Goal: Information Seeking & Learning: Understand process/instructions

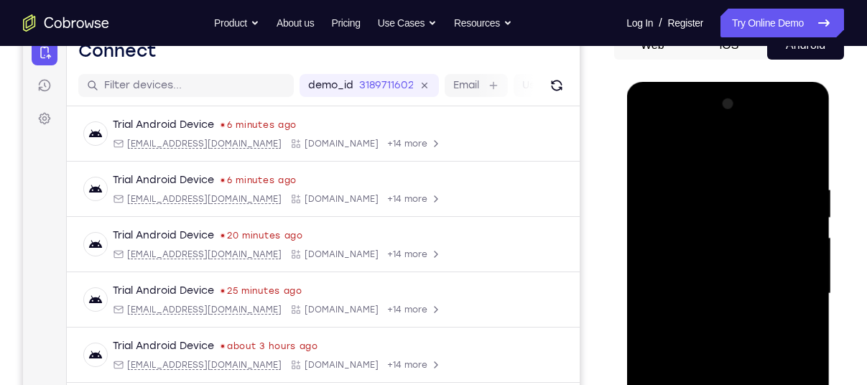
scroll to position [304, 0]
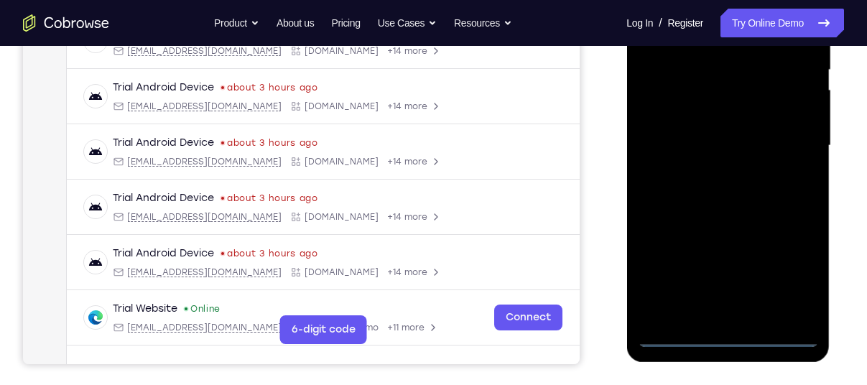
click at [728, 336] on div at bounding box center [727, 146] width 181 height 402
click at [791, 269] on div at bounding box center [727, 146] width 181 height 402
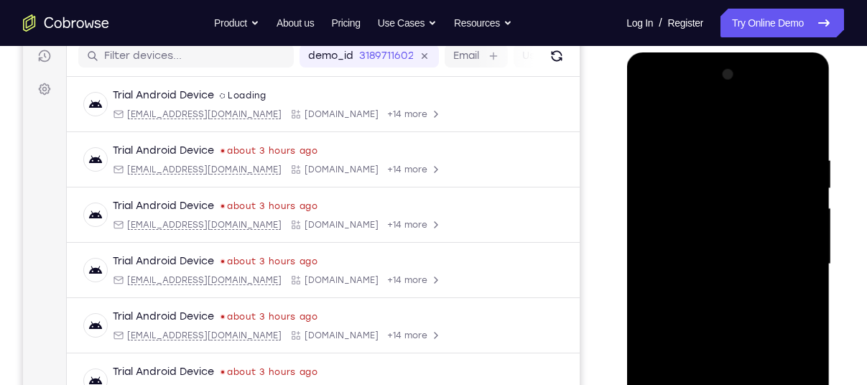
scroll to position [184, 0]
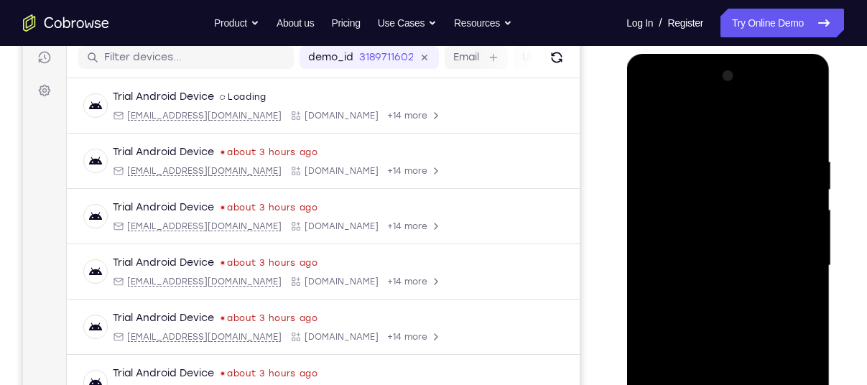
click at [718, 126] on div at bounding box center [727, 266] width 181 height 402
click at [787, 264] on div at bounding box center [727, 266] width 181 height 402
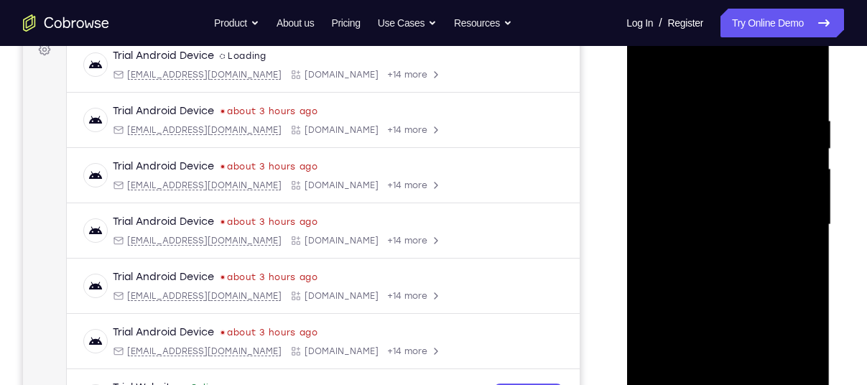
scroll to position [226, 0]
click at [716, 248] on div at bounding box center [727, 223] width 181 height 402
click at [727, 205] on div at bounding box center [727, 223] width 181 height 402
click at [725, 199] on div at bounding box center [727, 223] width 181 height 402
click at [725, 218] on div at bounding box center [727, 223] width 181 height 402
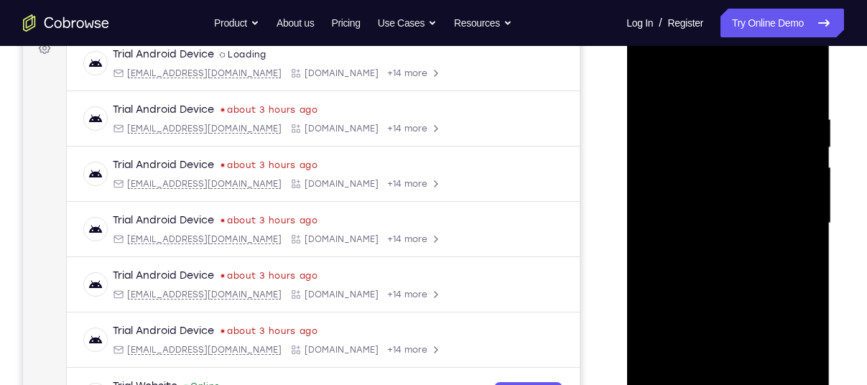
click at [740, 274] on div at bounding box center [727, 223] width 181 height 402
click at [738, 266] on div at bounding box center [727, 223] width 181 height 402
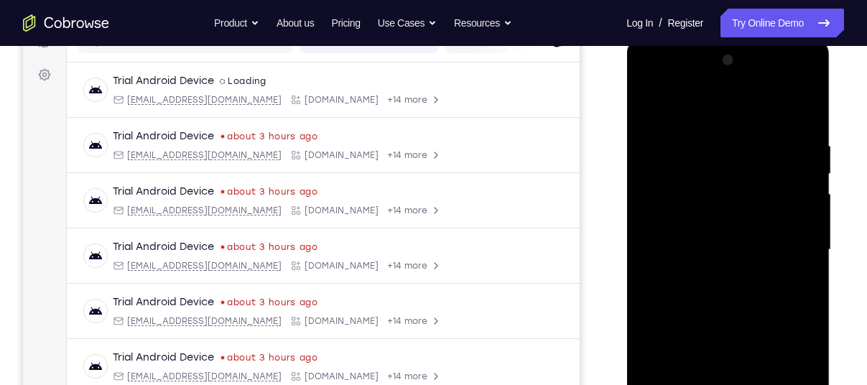
scroll to position [200, 0]
click at [804, 118] on div at bounding box center [727, 249] width 181 height 402
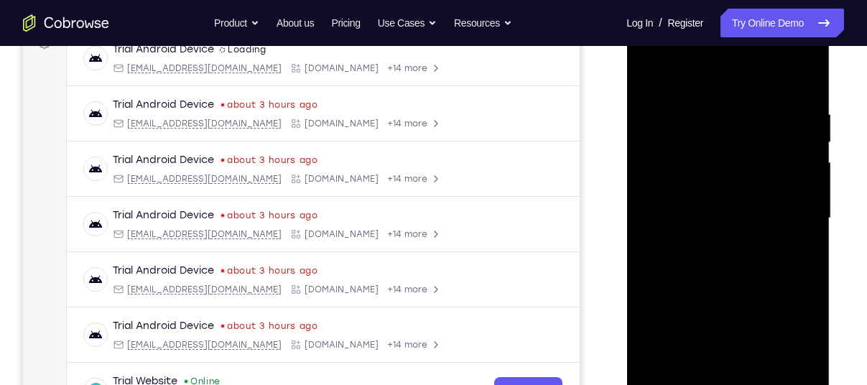
scroll to position [230, 0]
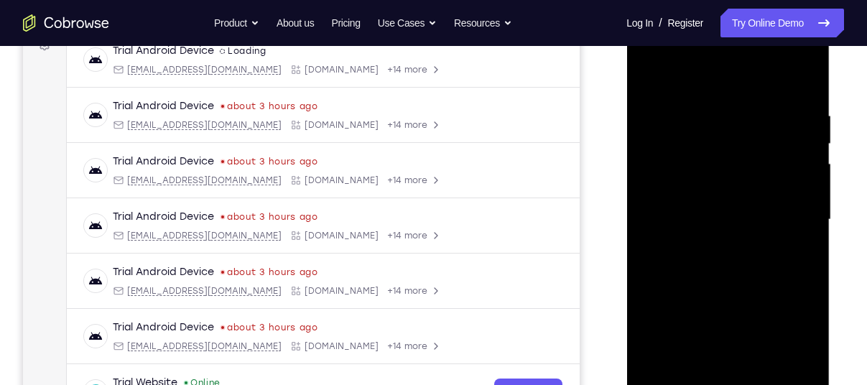
click at [715, 106] on div at bounding box center [727, 220] width 181 height 402
click at [786, 209] on div at bounding box center [727, 220] width 181 height 402
click at [802, 79] on div at bounding box center [727, 220] width 181 height 402
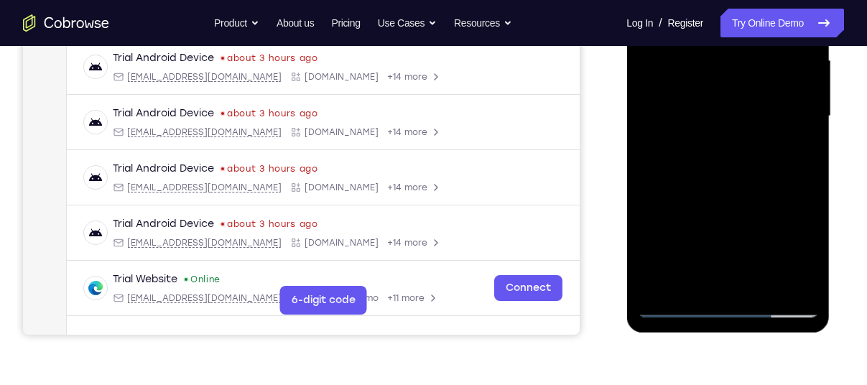
scroll to position [335, 0]
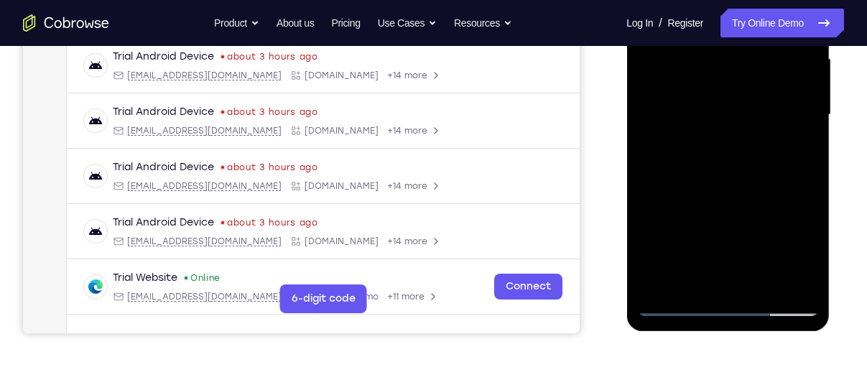
click at [762, 280] on div at bounding box center [727, 115] width 181 height 402
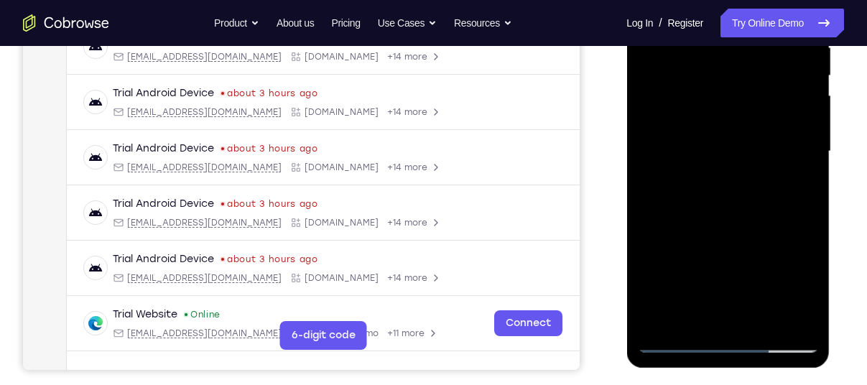
scroll to position [296, 0]
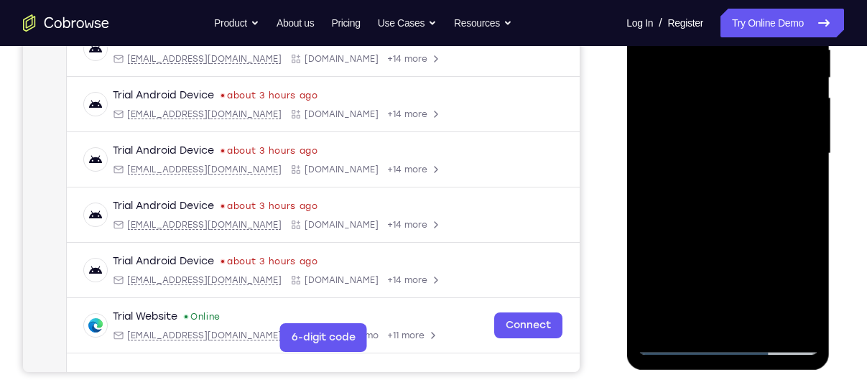
click at [738, 235] on div at bounding box center [727, 154] width 181 height 402
click at [749, 149] on div at bounding box center [727, 154] width 181 height 402
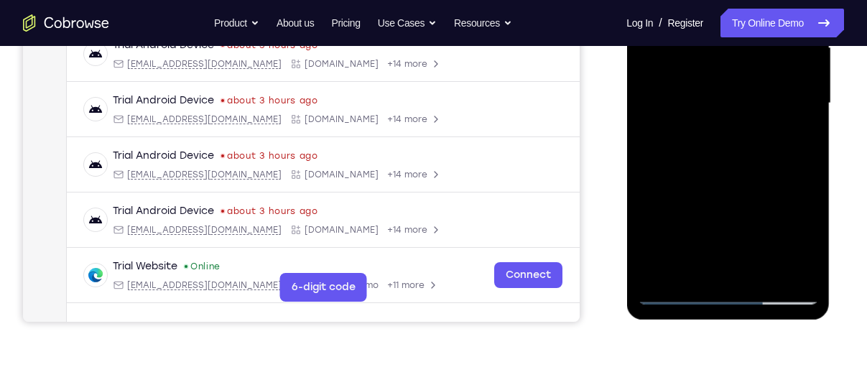
scroll to position [351, 0]
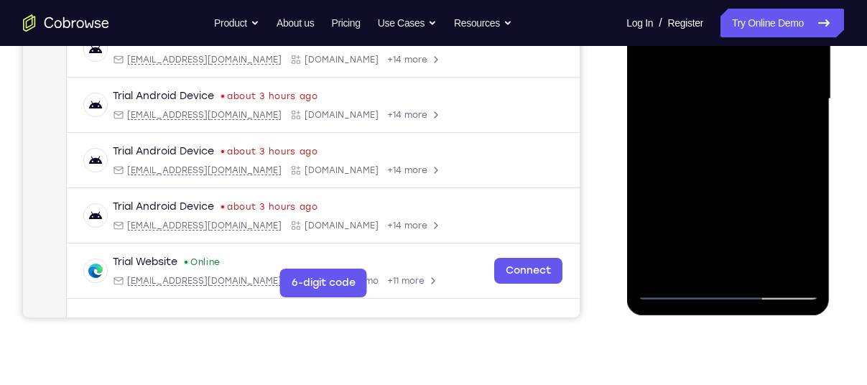
click at [701, 267] on div at bounding box center [727, 99] width 181 height 402
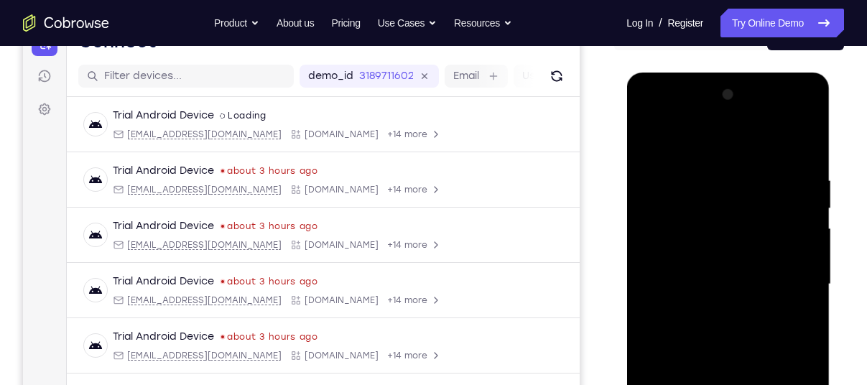
scroll to position [165, 0]
click at [650, 136] on div at bounding box center [727, 285] width 181 height 402
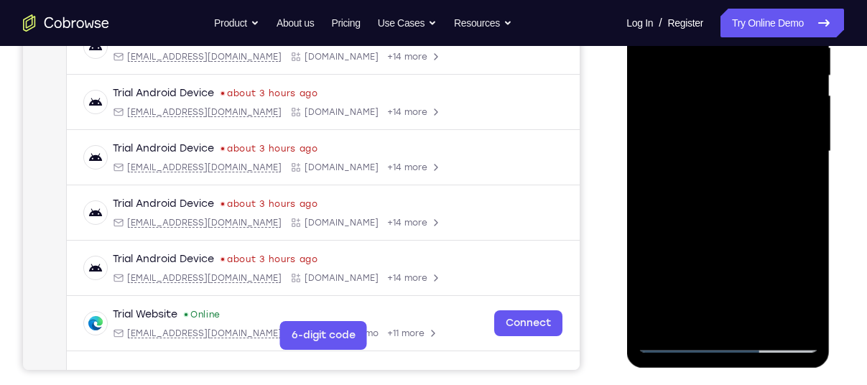
scroll to position [295, 0]
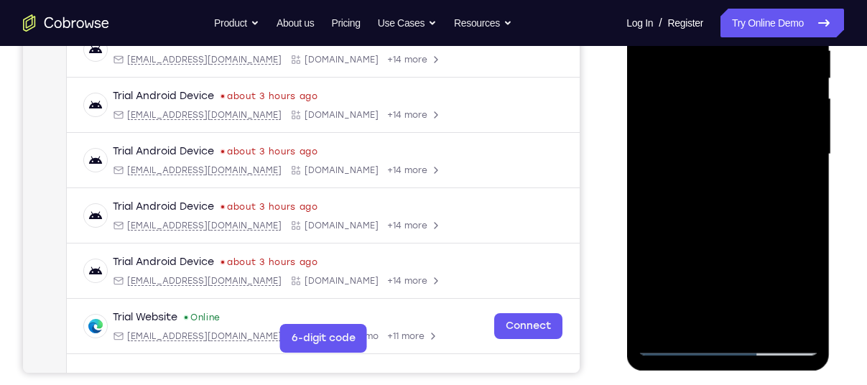
click at [706, 274] on div at bounding box center [727, 154] width 181 height 402
click at [694, 310] on div at bounding box center [727, 154] width 181 height 402
click at [743, 267] on div at bounding box center [727, 154] width 181 height 402
click at [680, 240] on div at bounding box center [727, 154] width 181 height 402
click at [800, 264] on div at bounding box center [727, 154] width 181 height 402
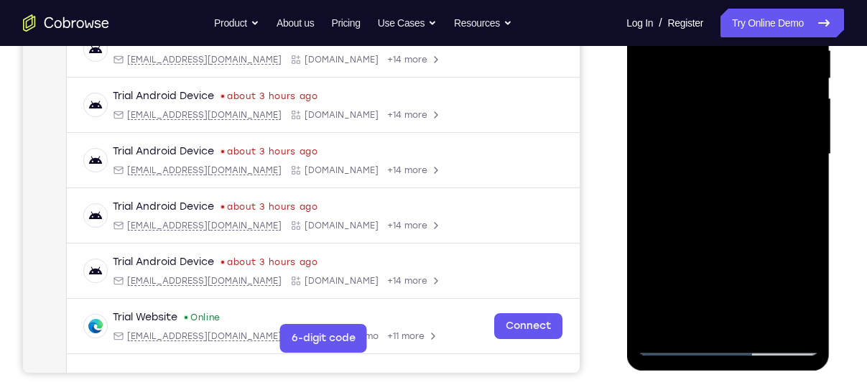
click at [800, 264] on div at bounding box center [727, 154] width 181 height 402
click at [790, 239] on div at bounding box center [727, 154] width 181 height 402
click at [802, 193] on div at bounding box center [727, 154] width 181 height 402
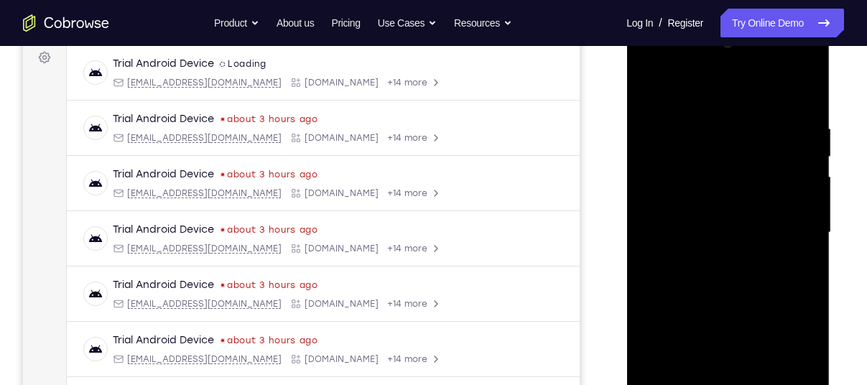
scroll to position [200, 0]
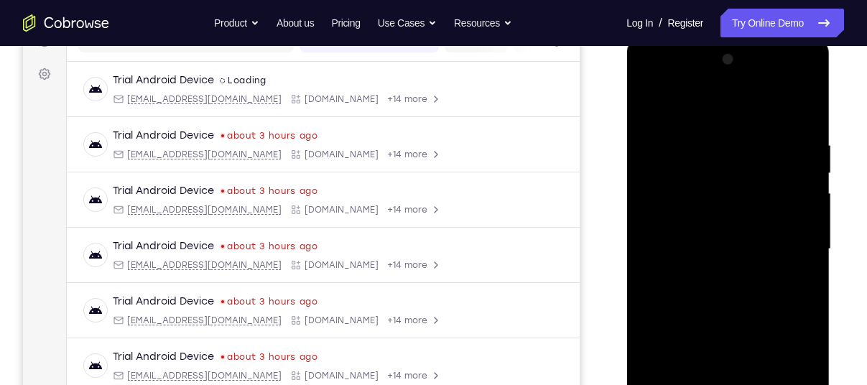
click at [649, 103] on div at bounding box center [727, 249] width 181 height 402
click at [808, 234] on div at bounding box center [727, 249] width 181 height 402
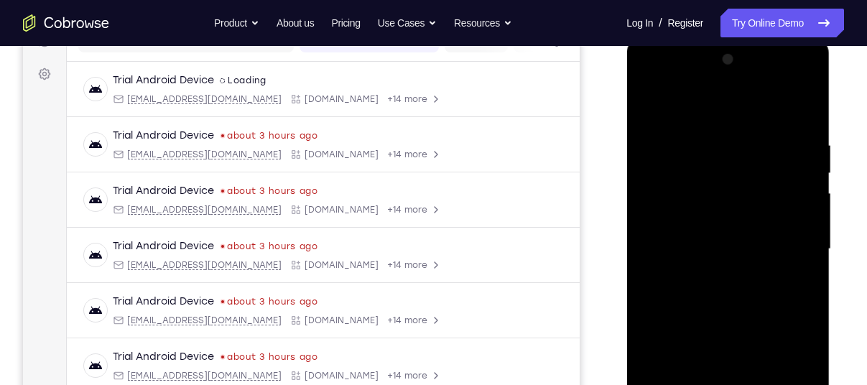
click at [808, 234] on div at bounding box center [727, 249] width 181 height 402
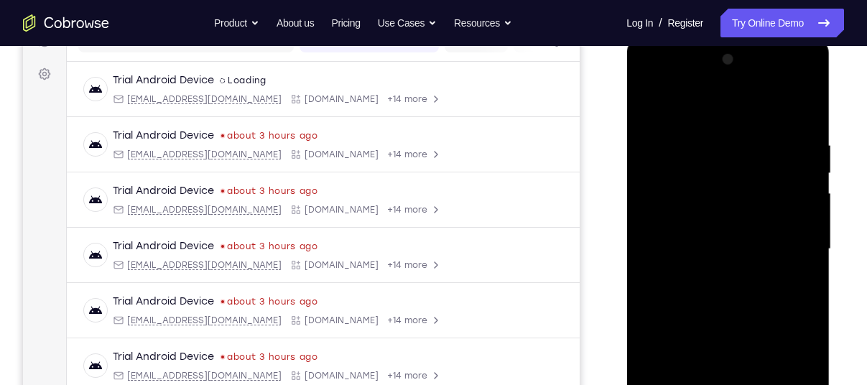
click at [808, 234] on div at bounding box center [727, 249] width 181 height 402
click at [807, 195] on div at bounding box center [727, 249] width 181 height 402
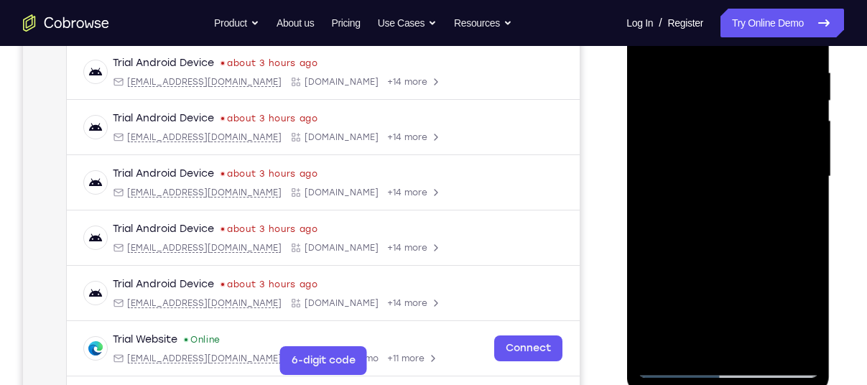
scroll to position [274, 0]
click at [810, 210] on div at bounding box center [727, 176] width 181 height 402
click at [810, 213] on div at bounding box center [727, 176] width 181 height 402
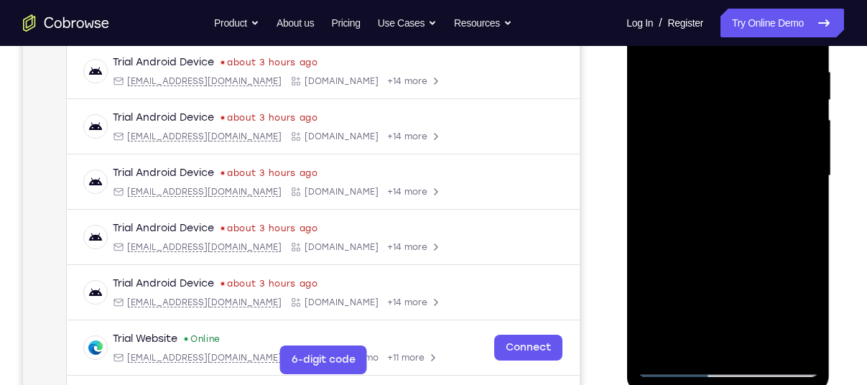
click at [759, 341] on div at bounding box center [727, 176] width 181 height 402
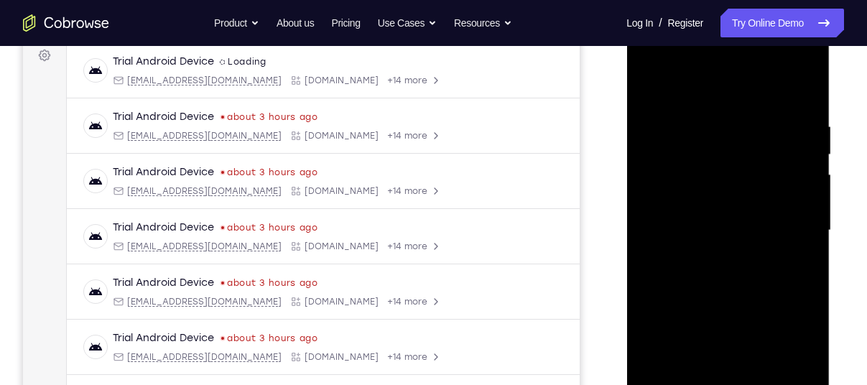
scroll to position [221, 0]
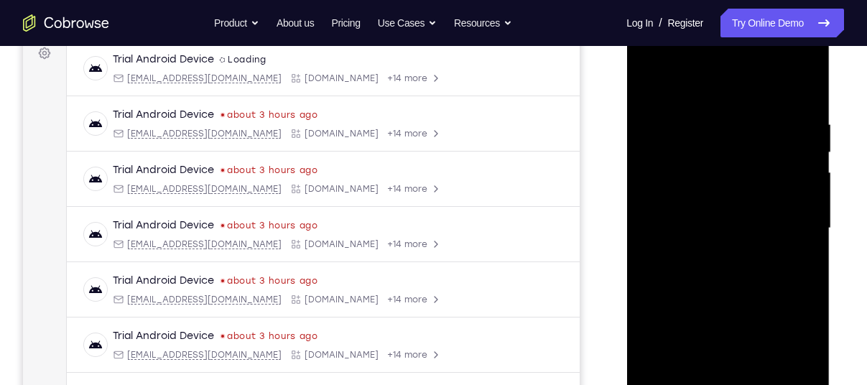
click at [702, 259] on div at bounding box center [727, 228] width 181 height 402
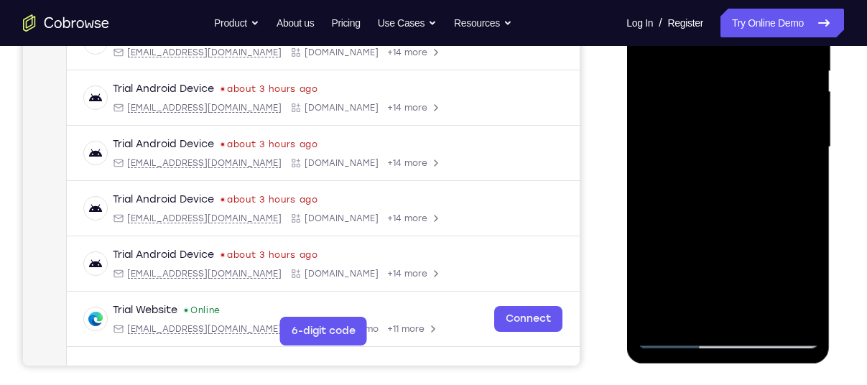
scroll to position [303, 0]
click at [685, 304] on div at bounding box center [727, 146] width 181 height 402
click at [802, 175] on div at bounding box center [727, 146] width 181 height 402
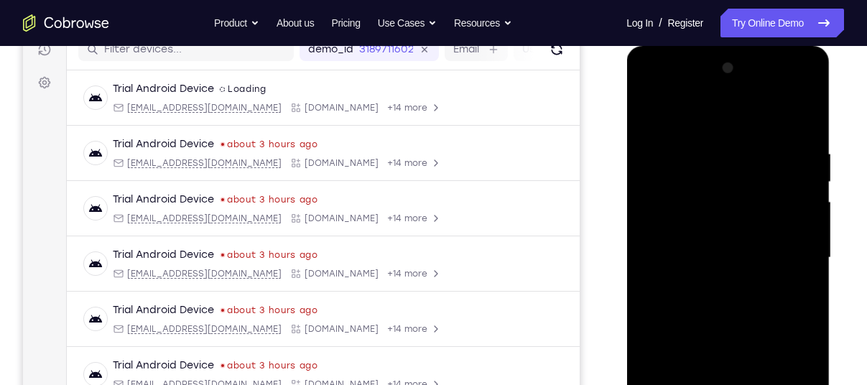
scroll to position [188, 0]
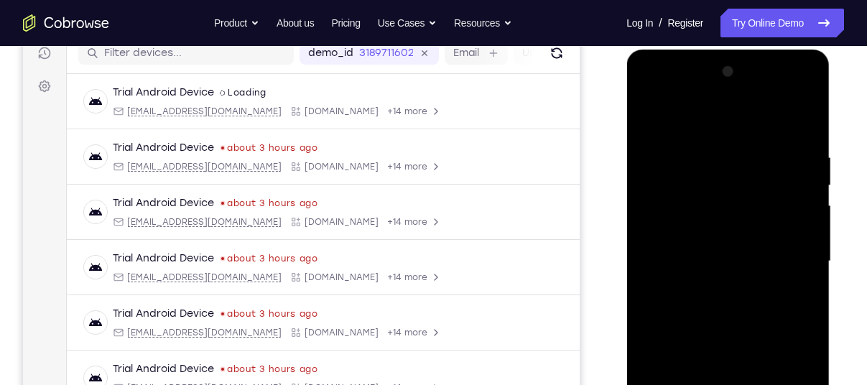
click at [652, 114] on div at bounding box center [727, 261] width 181 height 402
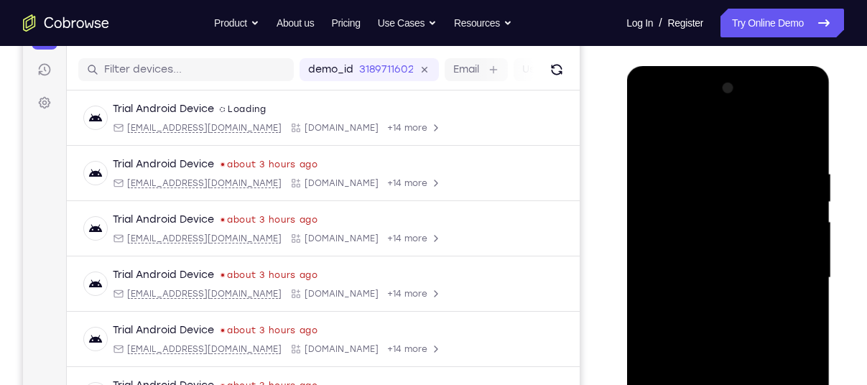
scroll to position [171, 0]
click at [652, 130] on div at bounding box center [727, 279] width 181 height 402
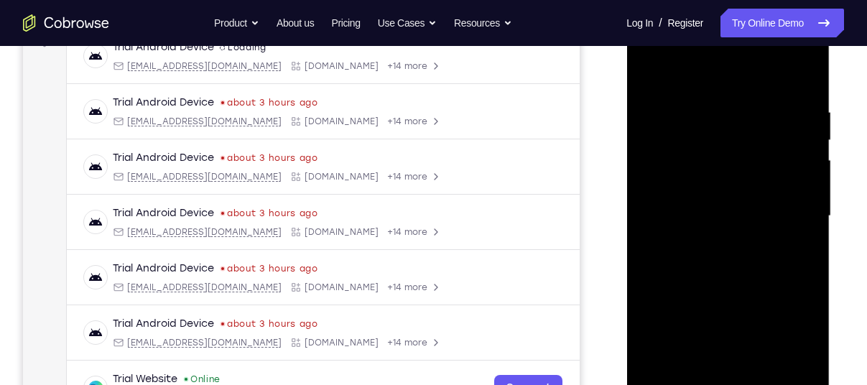
scroll to position [234, 0]
click at [807, 180] on div at bounding box center [727, 215] width 181 height 402
click at [807, 164] on div at bounding box center [727, 215] width 181 height 402
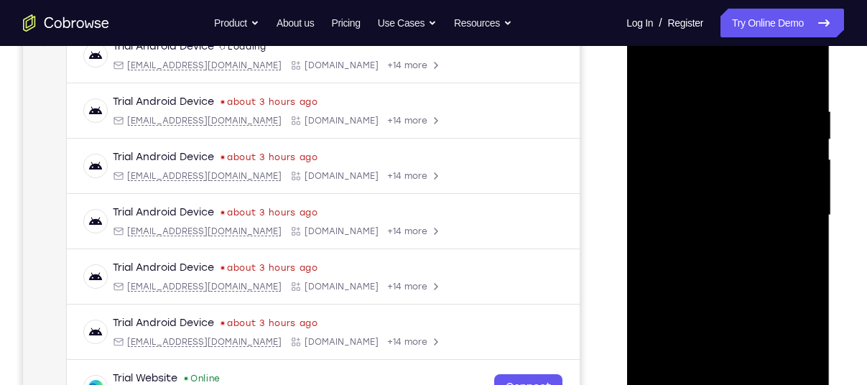
click at [807, 164] on div at bounding box center [727, 215] width 181 height 402
click at [808, 159] on div at bounding box center [727, 215] width 181 height 402
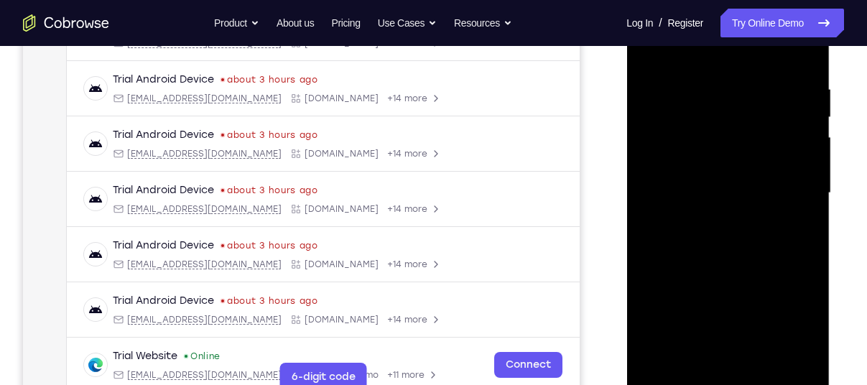
click at [807, 202] on div at bounding box center [727, 193] width 181 height 402
click at [808, 203] on div at bounding box center [727, 193] width 181 height 402
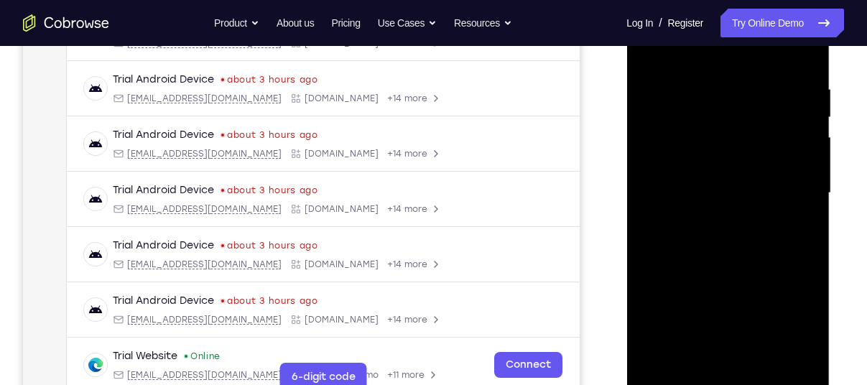
click at [808, 203] on div at bounding box center [727, 193] width 181 height 402
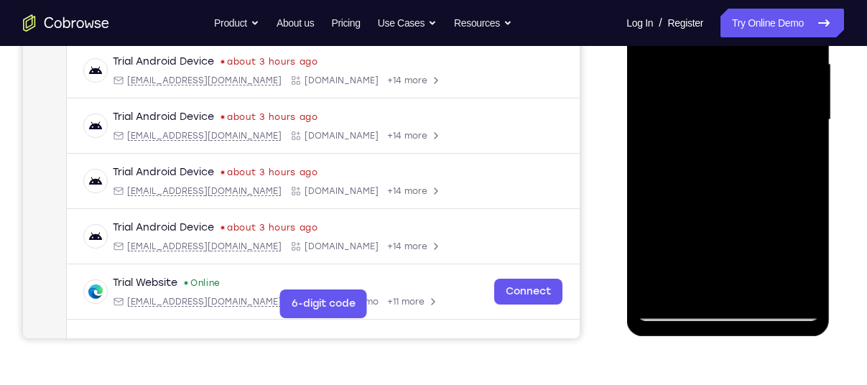
scroll to position [330, 0]
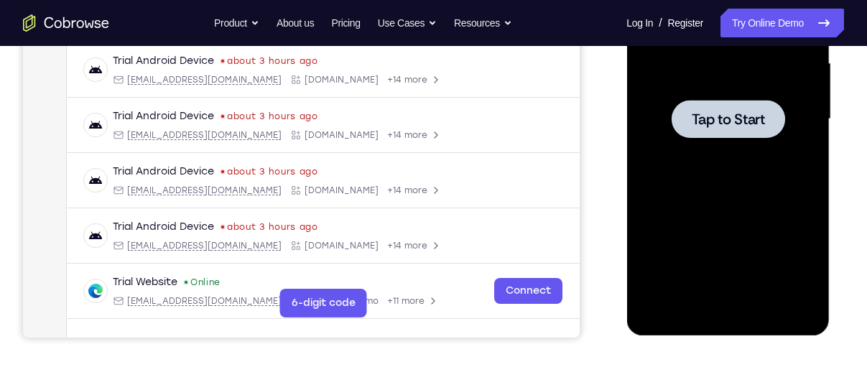
click at [687, 116] on div at bounding box center [728, 119] width 114 height 38
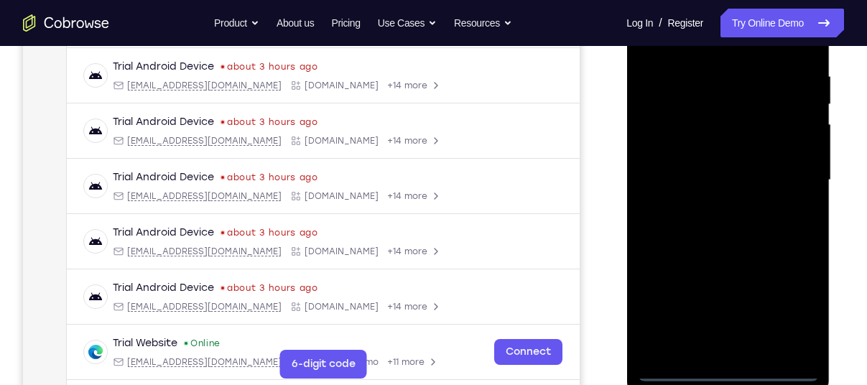
scroll to position [271, 0]
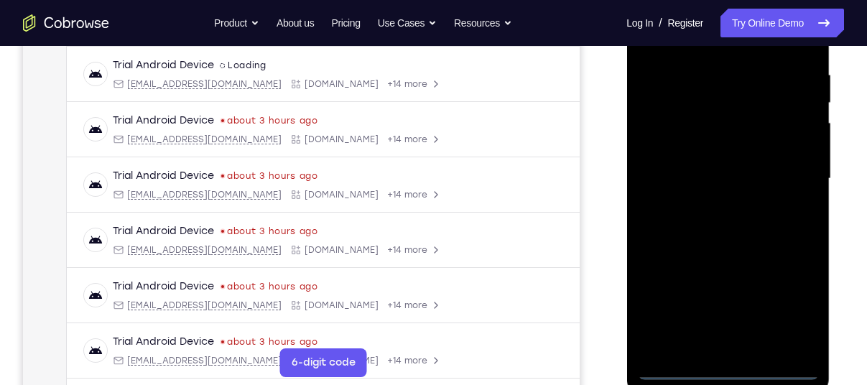
click at [725, 364] on div at bounding box center [727, 179] width 181 height 402
click at [730, 370] on div at bounding box center [727, 179] width 181 height 402
click at [797, 304] on div at bounding box center [727, 179] width 181 height 402
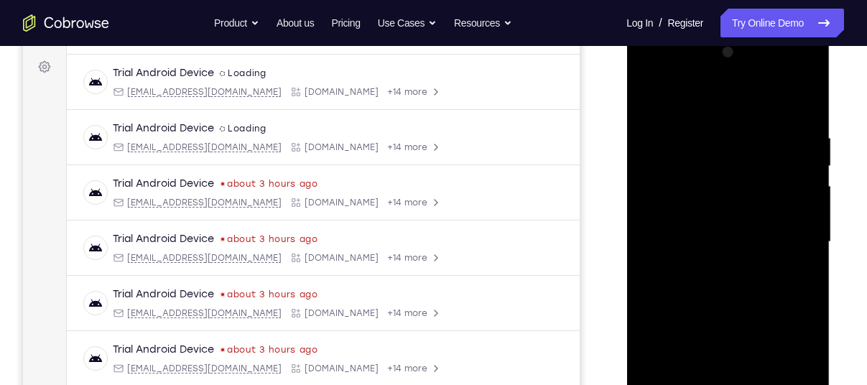
scroll to position [207, 0]
click at [722, 105] on div at bounding box center [727, 243] width 181 height 402
click at [790, 239] on div at bounding box center [727, 243] width 181 height 402
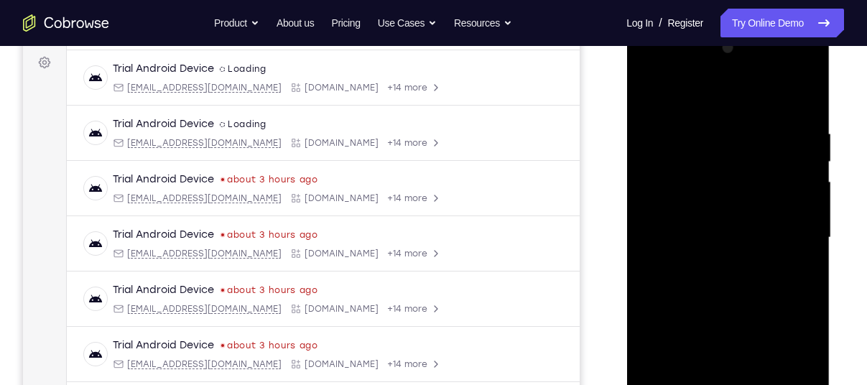
scroll to position [213, 0]
click at [718, 262] on div at bounding box center [727, 237] width 181 height 402
click at [716, 212] on div at bounding box center [727, 237] width 181 height 402
click at [722, 216] on div at bounding box center [727, 237] width 181 height 402
click at [715, 210] on div at bounding box center [727, 237] width 181 height 402
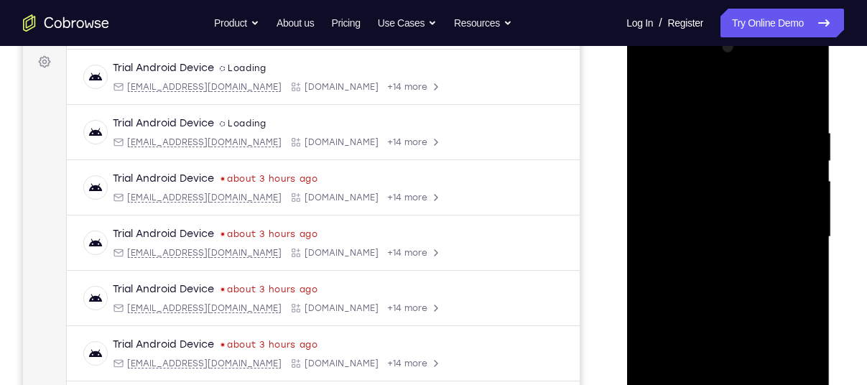
click at [715, 210] on div at bounding box center [727, 237] width 181 height 402
click at [698, 209] on div at bounding box center [727, 237] width 181 height 402
click at [686, 206] on div at bounding box center [727, 237] width 181 height 402
click at [708, 239] on div at bounding box center [727, 237] width 181 height 402
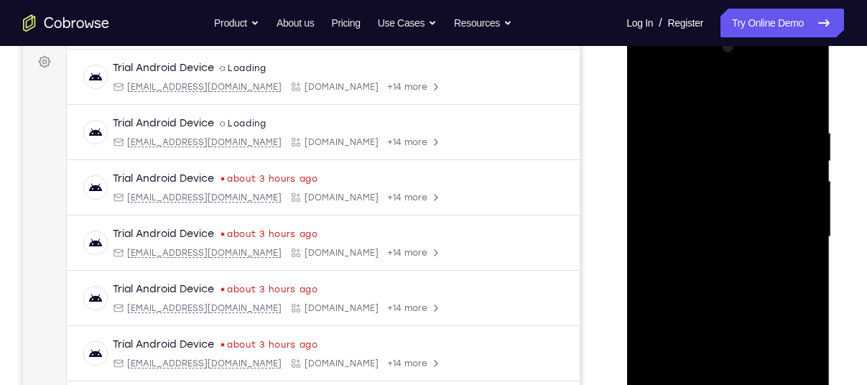
click at [710, 284] on div at bounding box center [727, 237] width 181 height 402
click at [710, 283] on div at bounding box center [727, 237] width 181 height 402
click at [805, 108] on div at bounding box center [727, 237] width 181 height 402
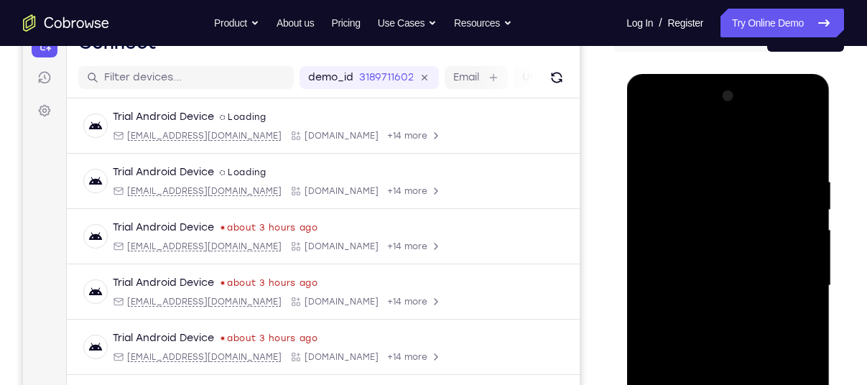
scroll to position [163, 0]
click at [787, 119] on div at bounding box center [727, 286] width 181 height 402
click at [670, 113] on div at bounding box center [727, 286] width 181 height 402
click at [721, 209] on div at bounding box center [727, 286] width 181 height 402
click at [703, 260] on div at bounding box center [727, 286] width 181 height 402
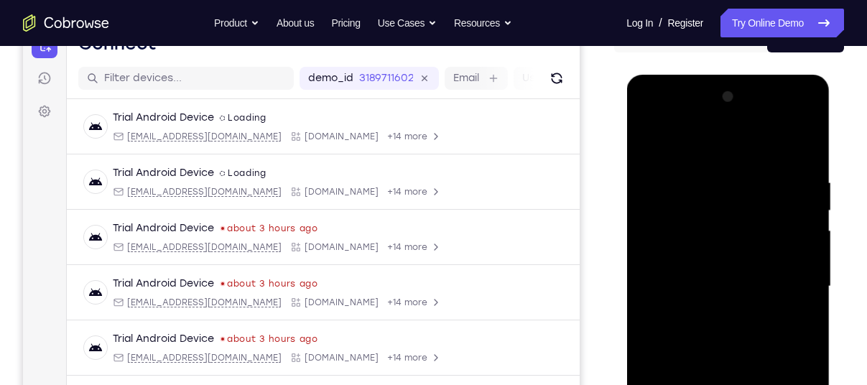
click at [713, 227] on div at bounding box center [727, 286] width 181 height 402
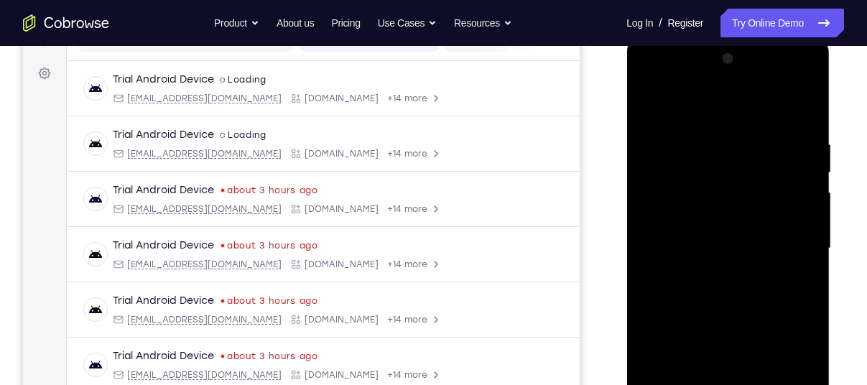
scroll to position [202, 0]
click at [754, 313] on div at bounding box center [727, 248] width 181 height 402
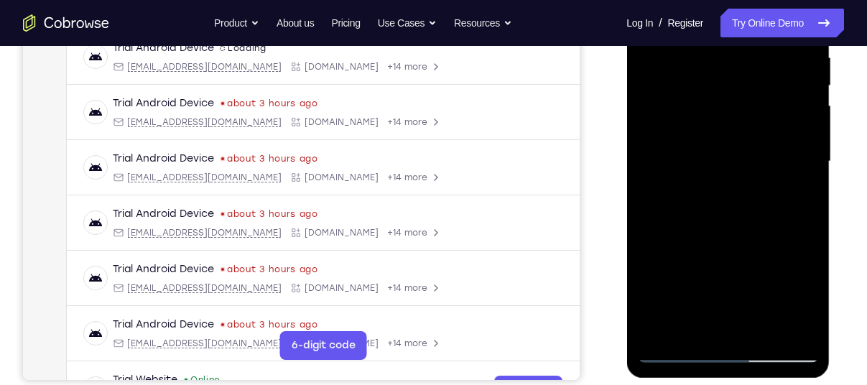
scroll to position [293, 0]
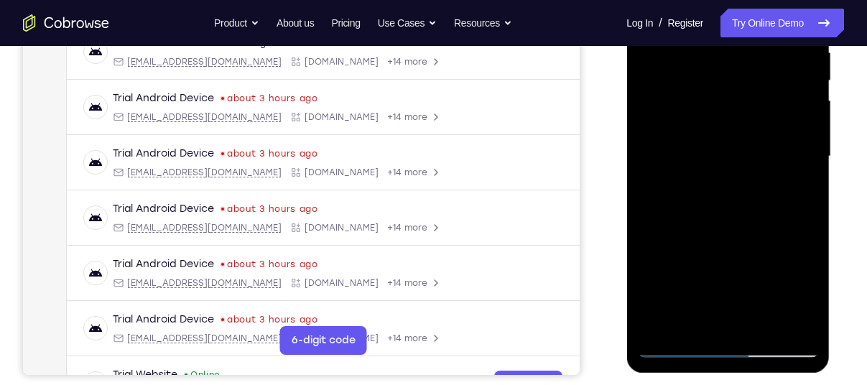
click at [673, 344] on div at bounding box center [727, 156] width 181 height 402
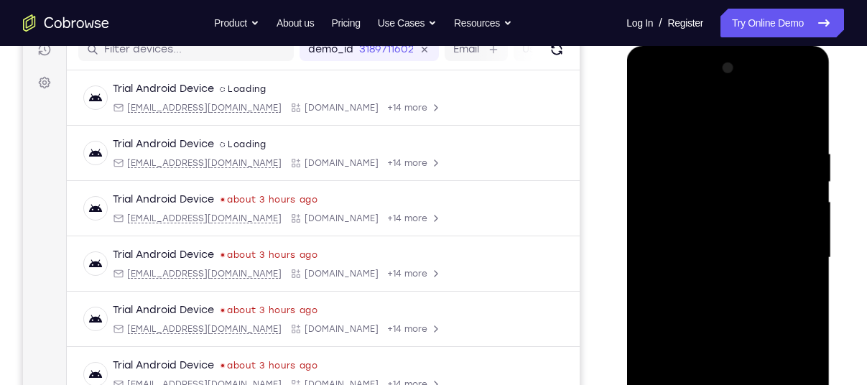
scroll to position [191, 0]
click at [685, 200] on div at bounding box center [727, 258] width 181 height 402
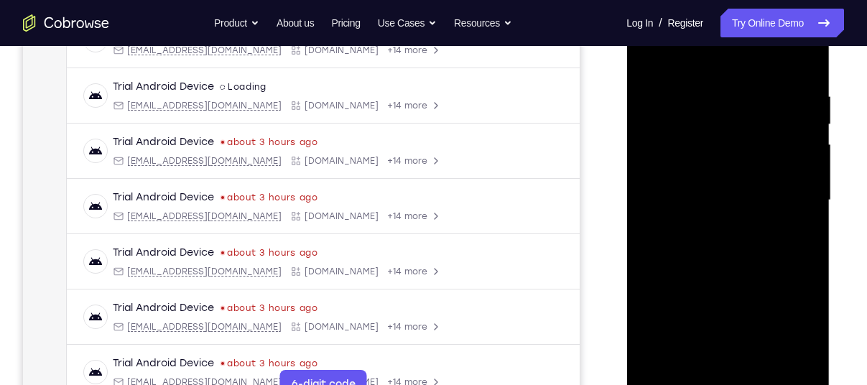
scroll to position [250, 0]
click at [708, 353] on div at bounding box center [727, 200] width 181 height 402
click at [731, 151] on div at bounding box center [727, 200] width 181 height 402
click at [736, 198] on div at bounding box center [727, 200] width 181 height 402
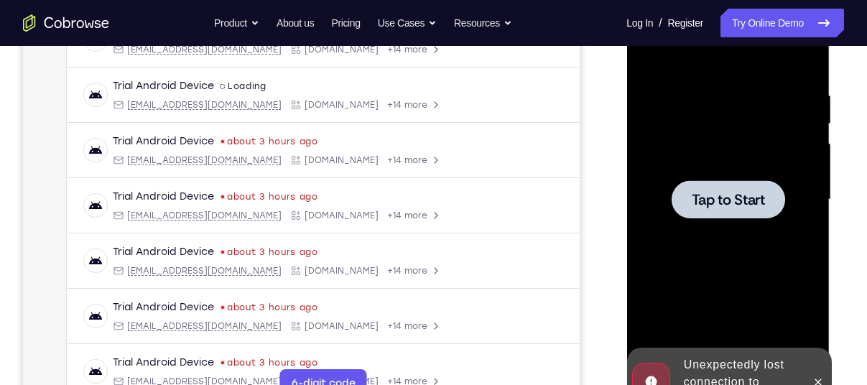
click at [705, 212] on div at bounding box center [728, 199] width 114 height 38
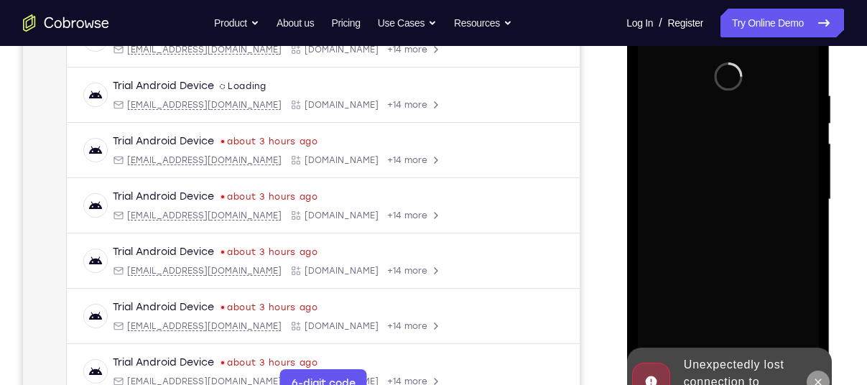
click at [815, 382] on icon at bounding box center [817, 381] width 11 height 11
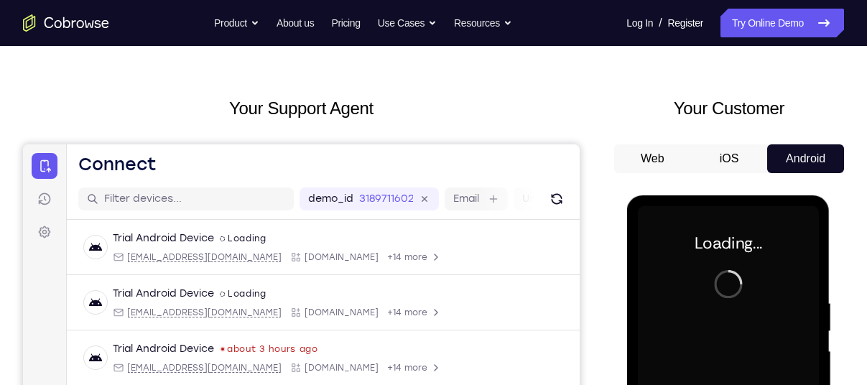
scroll to position [42, 0]
click at [614, 305] on div "Your Support Agent Your Customer Web iOS Android" at bounding box center [433, 361] width 821 height 531
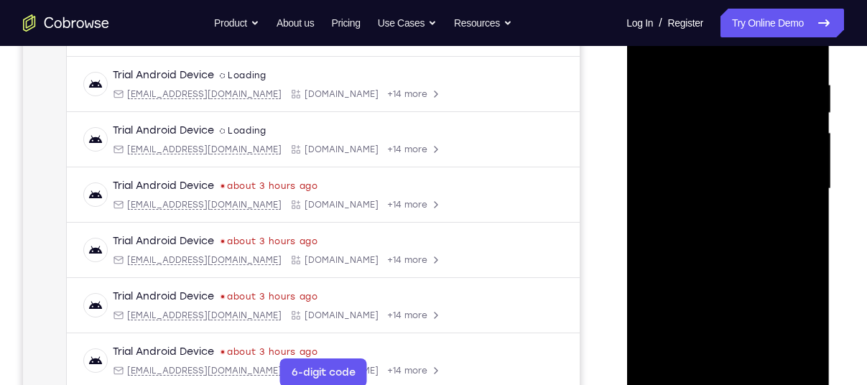
scroll to position [261, 0]
click at [721, 373] on div at bounding box center [727, 188] width 181 height 402
click at [726, 376] on div at bounding box center [727, 188] width 181 height 402
click at [784, 314] on div at bounding box center [727, 188] width 181 height 402
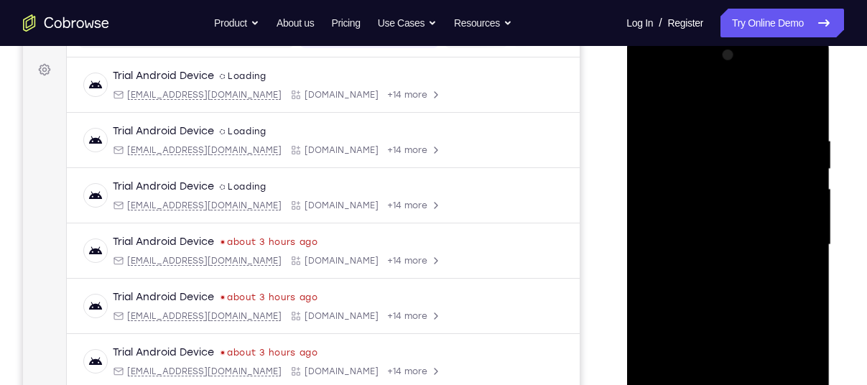
scroll to position [204, 0]
click at [685, 114] on div at bounding box center [727, 246] width 181 height 402
click at [709, 163] on div at bounding box center [727, 246] width 181 height 402
click at [715, 163] on div at bounding box center [727, 246] width 181 height 402
click at [703, 174] on div at bounding box center [727, 246] width 181 height 402
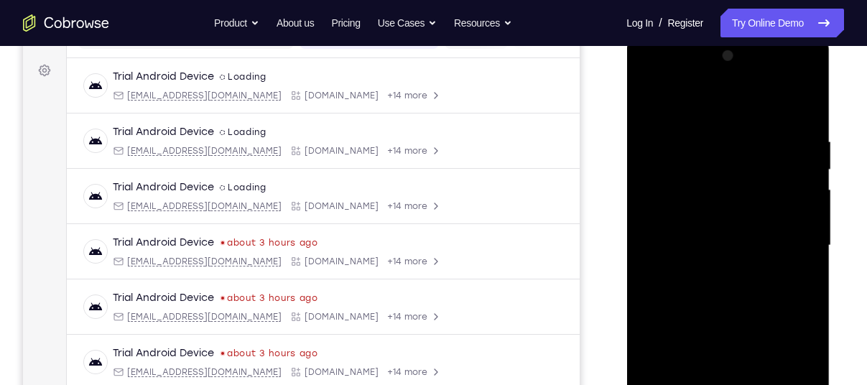
click at [710, 252] on div at bounding box center [727, 246] width 181 height 402
click at [705, 189] on div at bounding box center [727, 246] width 181 height 402
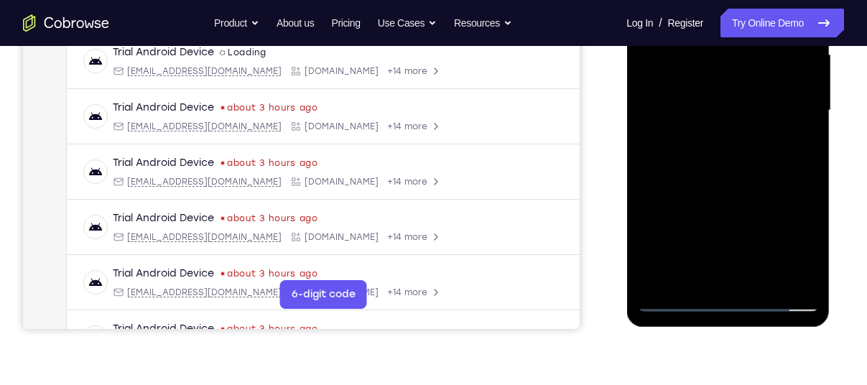
scroll to position [340, 0]
click at [710, 259] on div at bounding box center [727, 110] width 181 height 402
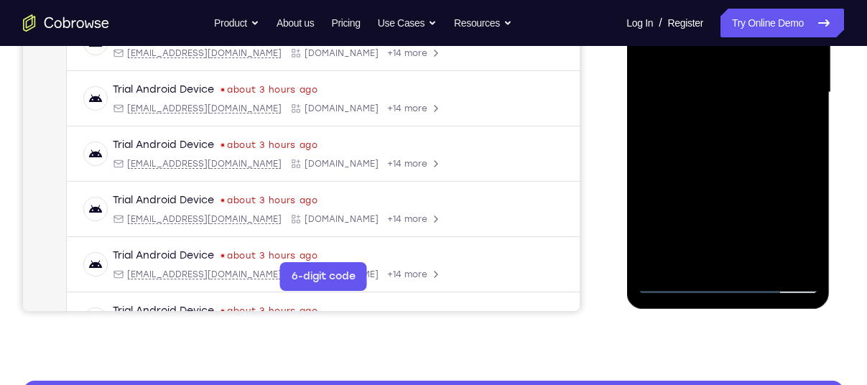
scroll to position [358, 0]
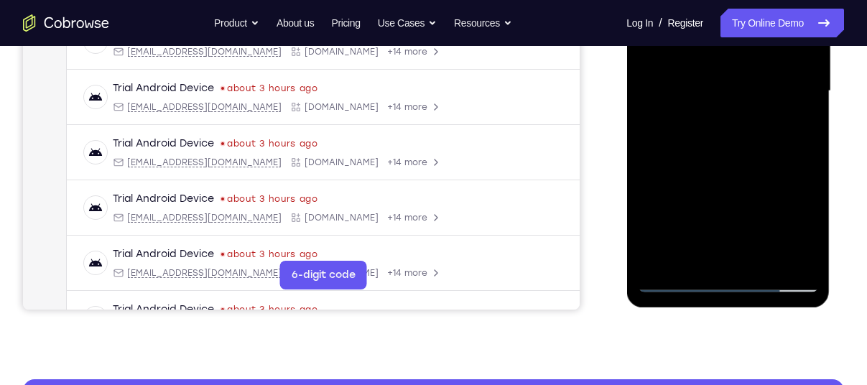
click at [619, 203] on div at bounding box center [729, 90] width 230 height 442
click at [669, 244] on div at bounding box center [727, 91] width 181 height 402
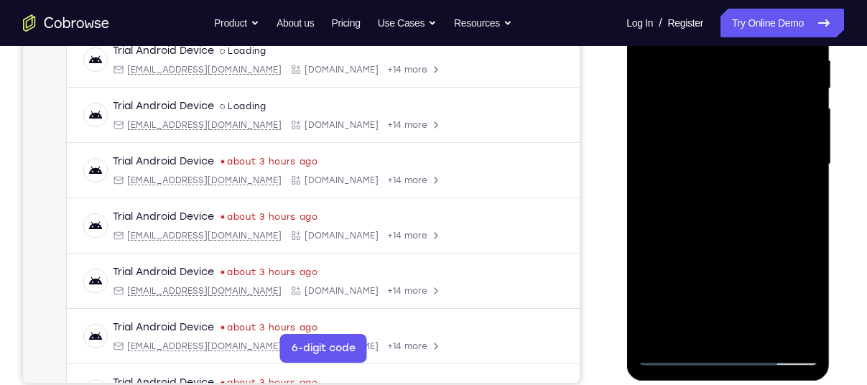
scroll to position [305, 0]
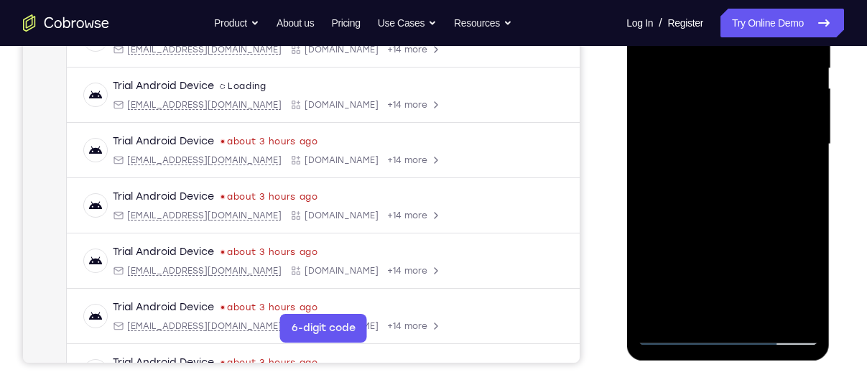
click at [690, 295] on div at bounding box center [727, 144] width 181 height 402
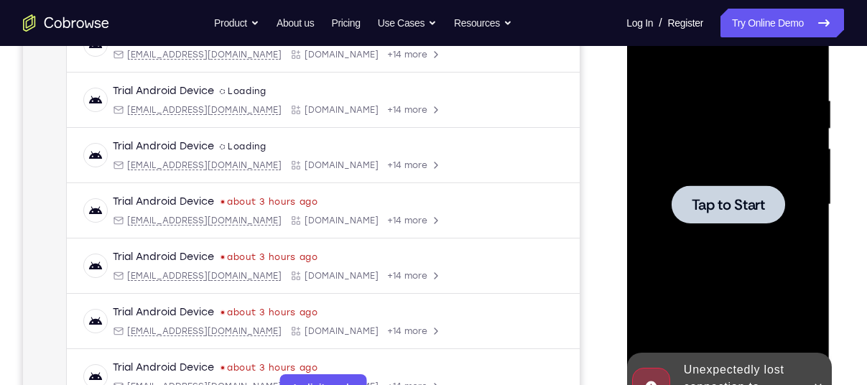
scroll to position [246, 0]
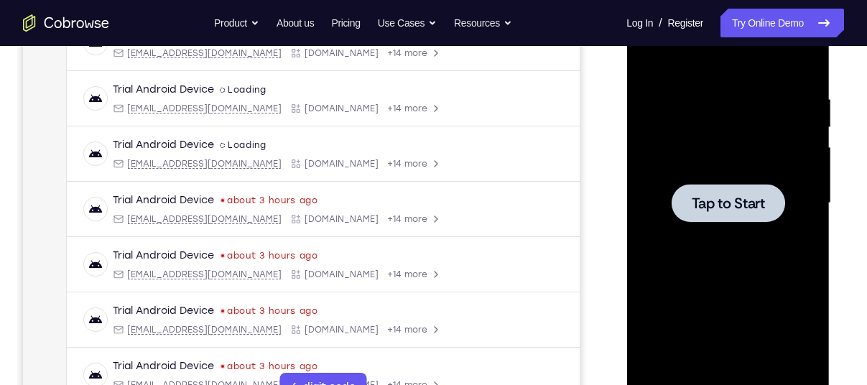
click at [723, 208] on span "Tap to Start" at bounding box center [727, 203] width 73 height 14
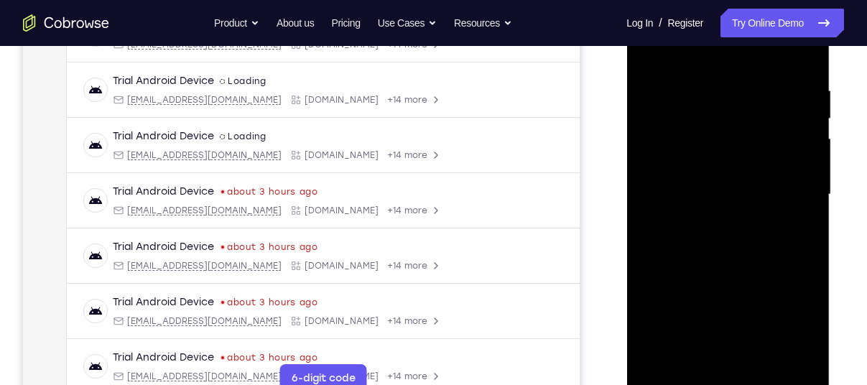
scroll to position [294, 0]
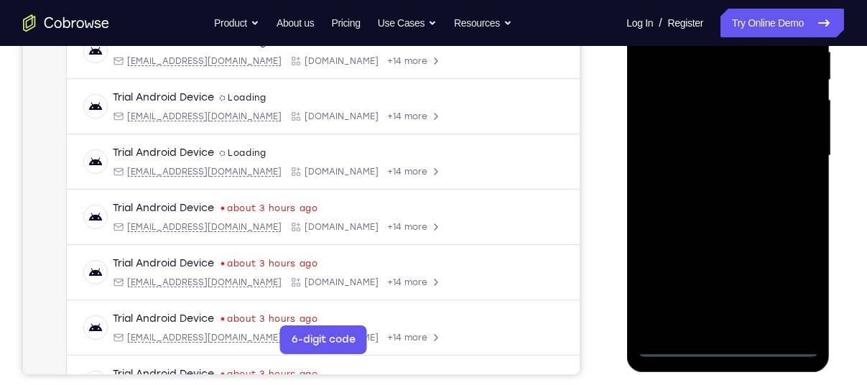
click at [724, 343] on div at bounding box center [727, 156] width 181 height 402
click at [784, 284] on div at bounding box center [727, 156] width 181 height 402
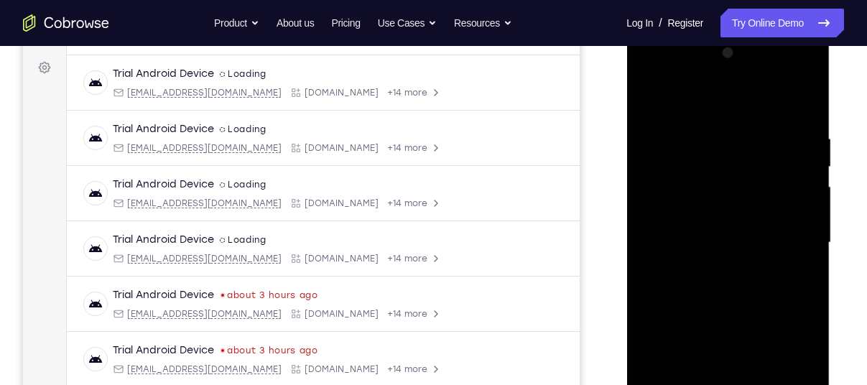
scroll to position [206, 0]
click at [710, 106] on div at bounding box center [727, 243] width 181 height 402
click at [728, 164] on div at bounding box center [727, 243] width 181 height 402
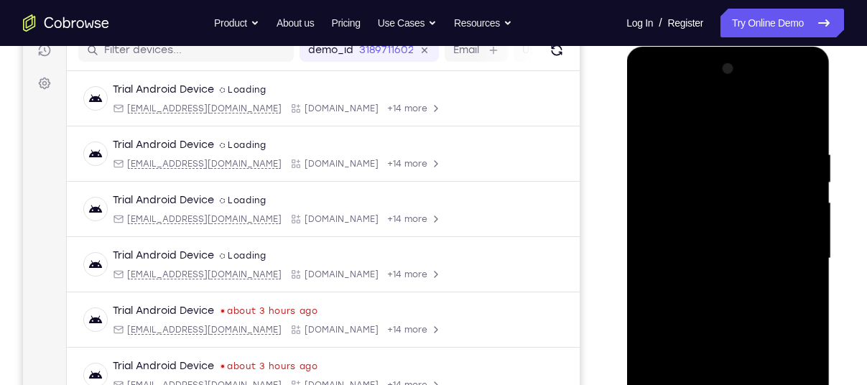
click at [722, 174] on div at bounding box center [727, 258] width 181 height 402
click at [730, 138] on div at bounding box center [727, 258] width 181 height 402
click at [716, 200] on div at bounding box center [727, 258] width 181 height 402
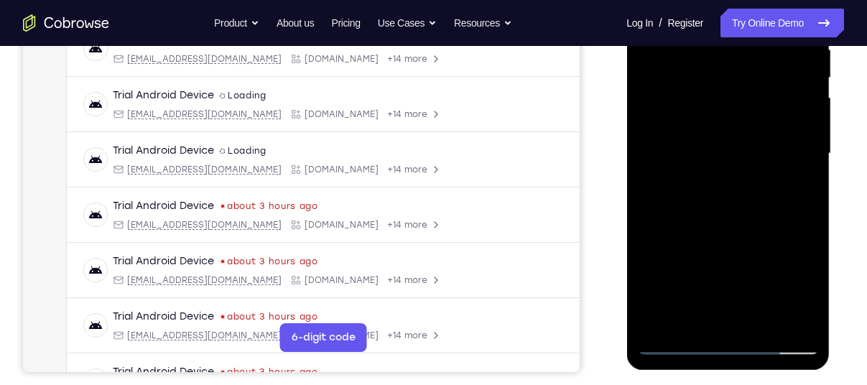
scroll to position [297, 0]
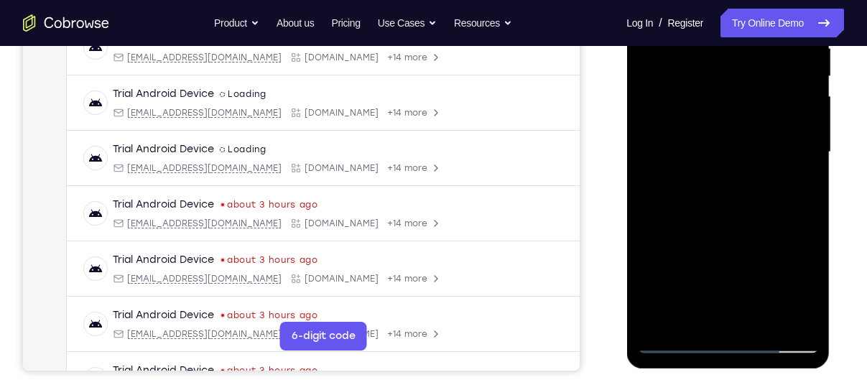
click at [802, 315] on div at bounding box center [727, 152] width 181 height 402
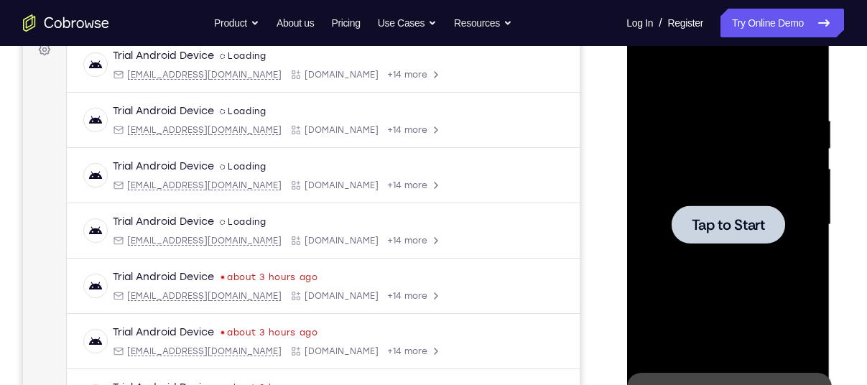
scroll to position [224, 0]
click at [601, 185] on div "Your Support Agent Your Customer Web iOS Android" at bounding box center [433, 179] width 821 height 531
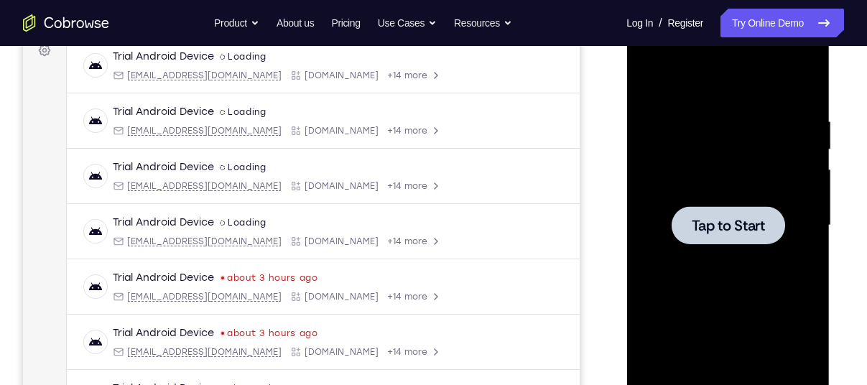
click at [612, 248] on div "Your Support Agent Your Customer Web iOS Android" at bounding box center [433, 179] width 821 height 531
click at [692, 229] on span "Tap to Start" at bounding box center [727, 225] width 73 height 14
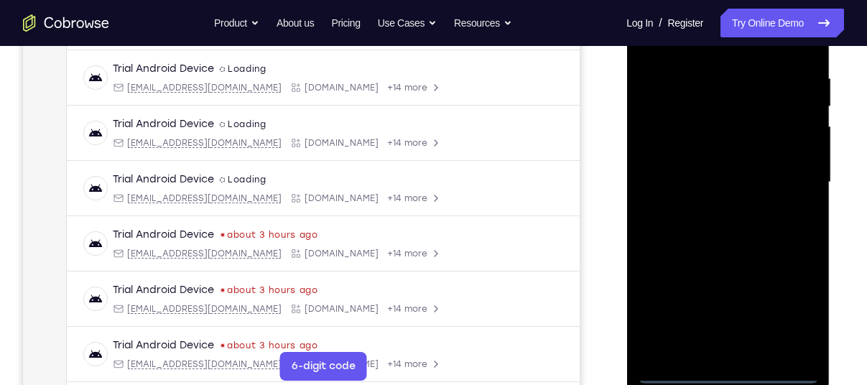
scroll to position [342, 0]
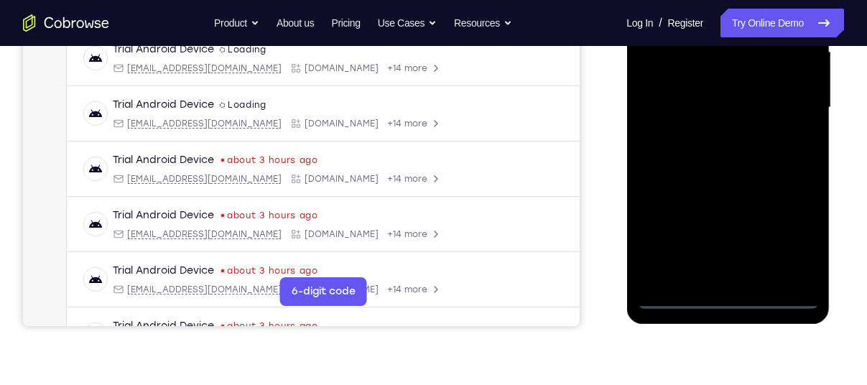
click at [728, 294] on div at bounding box center [727, 108] width 181 height 402
click at [603, 268] on div "Your Support Agent Your Customer Web iOS Android" at bounding box center [433, 61] width 821 height 531
click at [779, 234] on div at bounding box center [727, 108] width 181 height 402
click at [781, 234] on div at bounding box center [727, 108] width 181 height 402
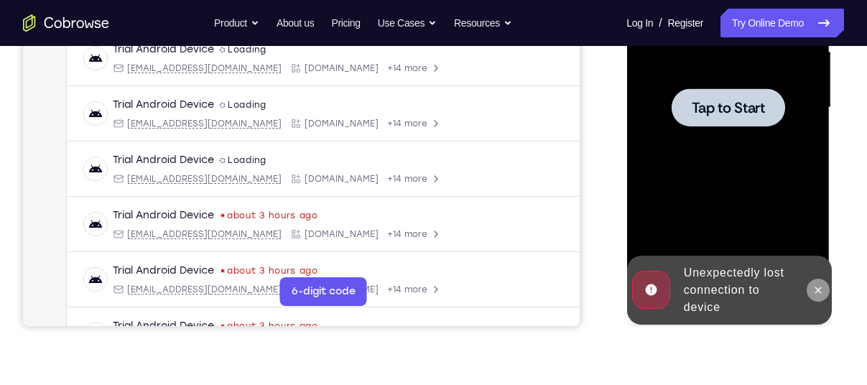
click at [818, 284] on icon at bounding box center [817, 289] width 11 height 11
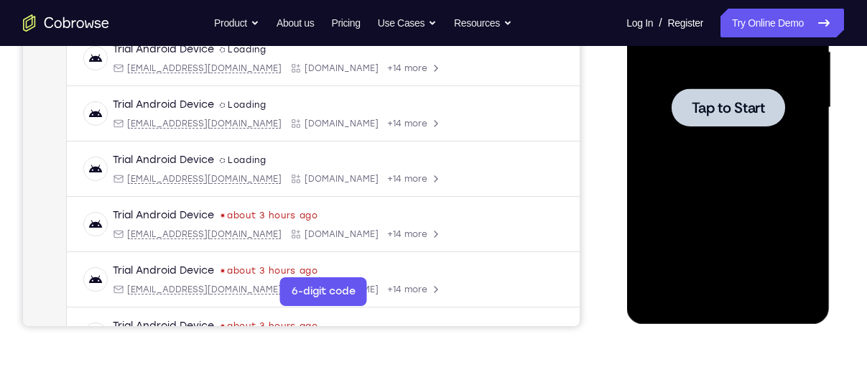
click at [721, 123] on div at bounding box center [728, 107] width 114 height 38
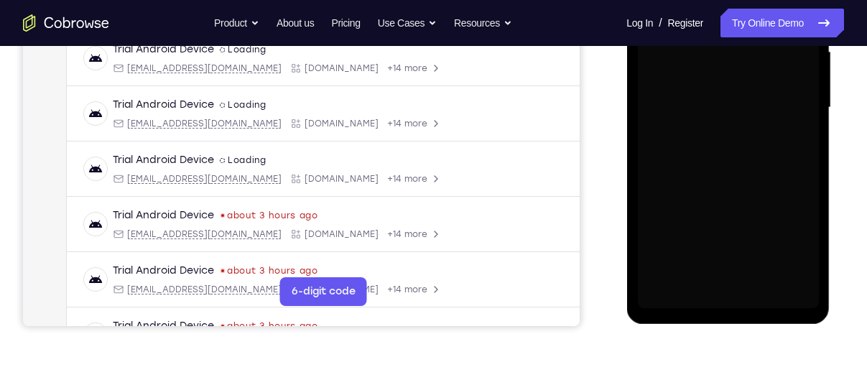
click at [596, 229] on div "Your Support Agent Your Customer Web iOS Android" at bounding box center [433, 61] width 821 height 531
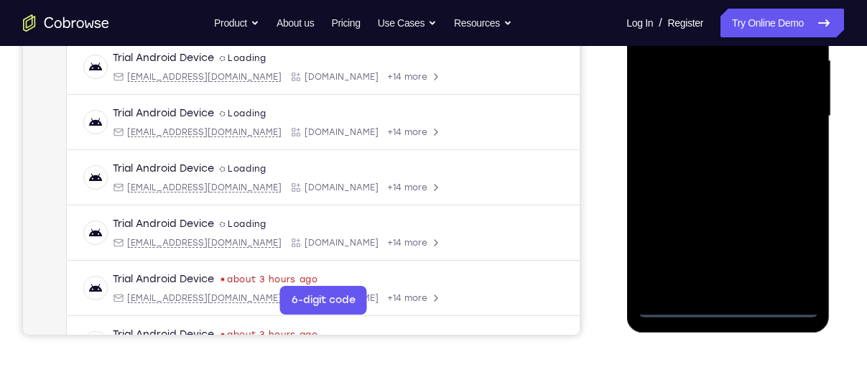
scroll to position [335, 0]
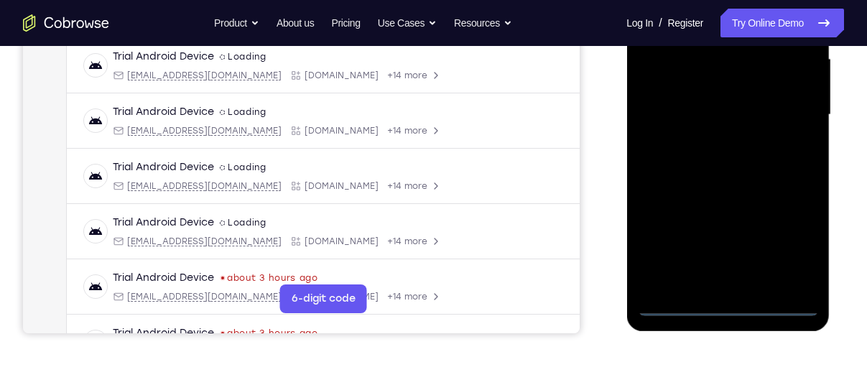
click at [728, 303] on div at bounding box center [727, 115] width 181 height 402
click at [792, 245] on div at bounding box center [727, 115] width 181 height 402
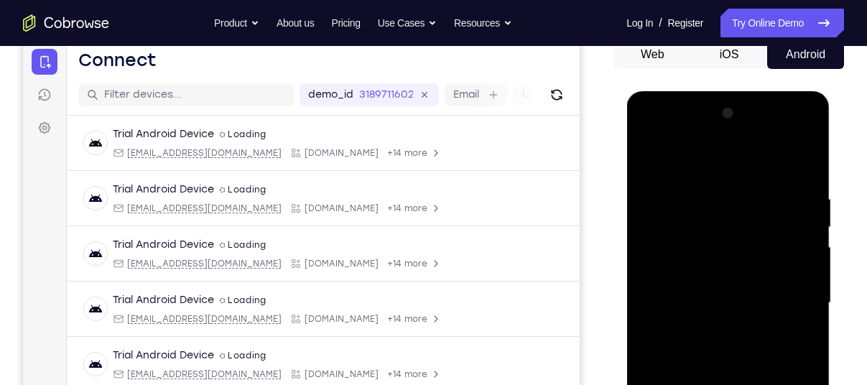
scroll to position [110, 0]
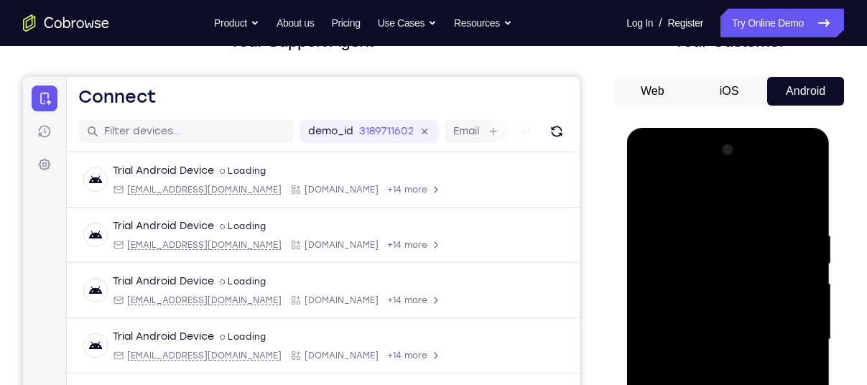
click at [708, 206] on div at bounding box center [727, 340] width 181 height 402
click at [709, 259] on div at bounding box center [727, 340] width 181 height 402
click at [731, 219] on div at bounding box center [727, 340] width 181 height 402
click at [670, 290] on div at bounding box center [727, 340] width 181 height 402
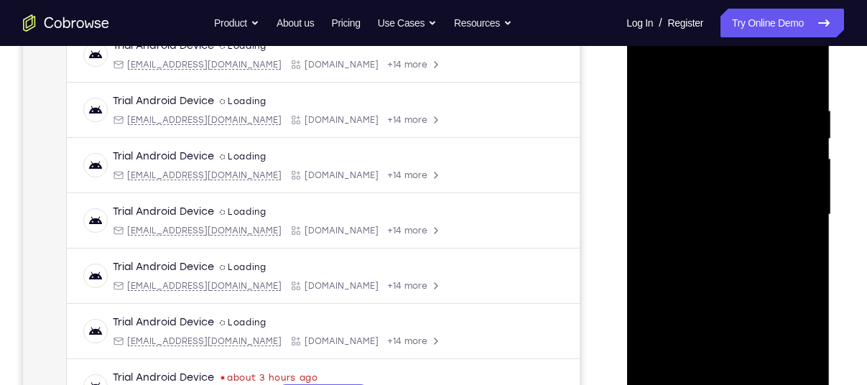
scroll to position [236, 0]
click at [684, 274] on div at bounding box center [727, 214] width 181 height 402
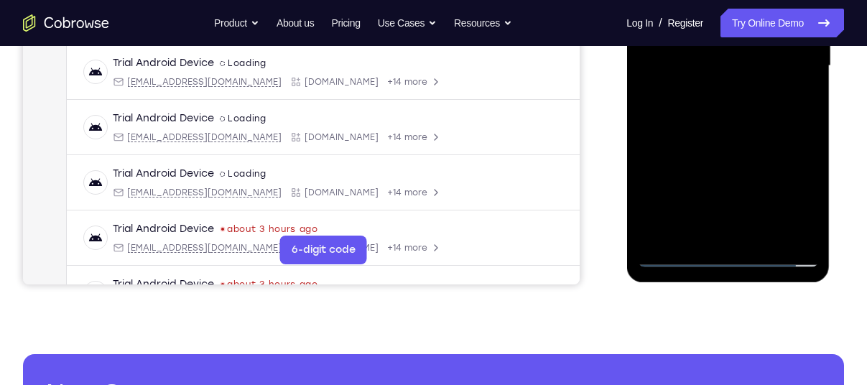
scroll to position [416, 0]
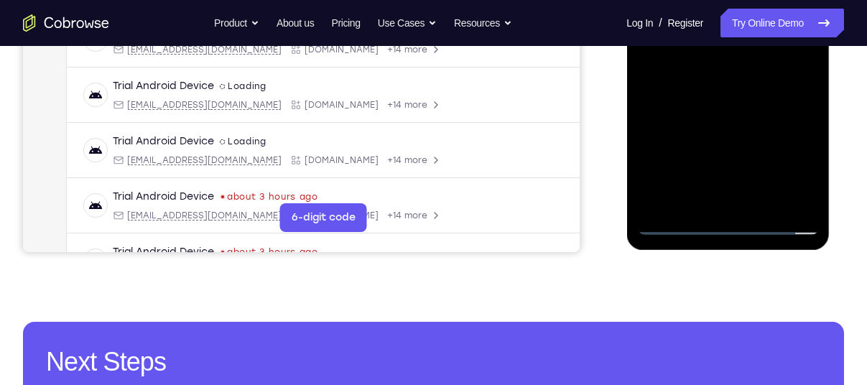
click at [676, 221] on div at bounding box center [727, 34] width 181 height 402
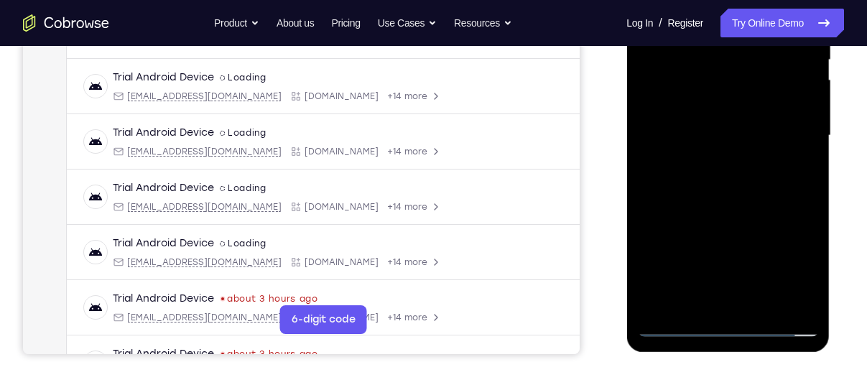
scroll to position [270, 0]
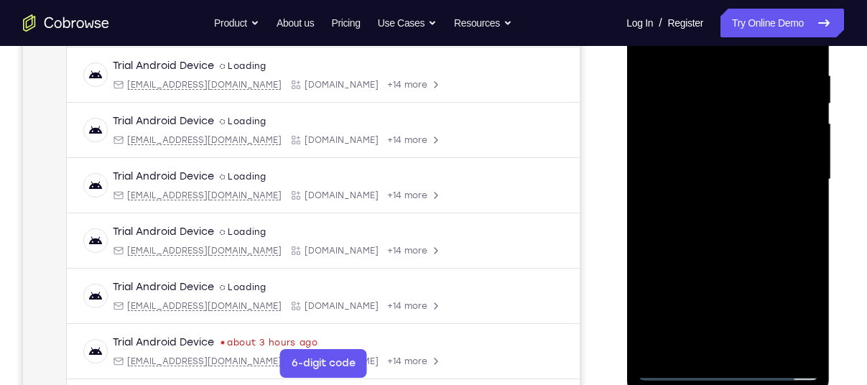
click at [683, 134] on div at bounding box center [727, 179] width 181 height 402
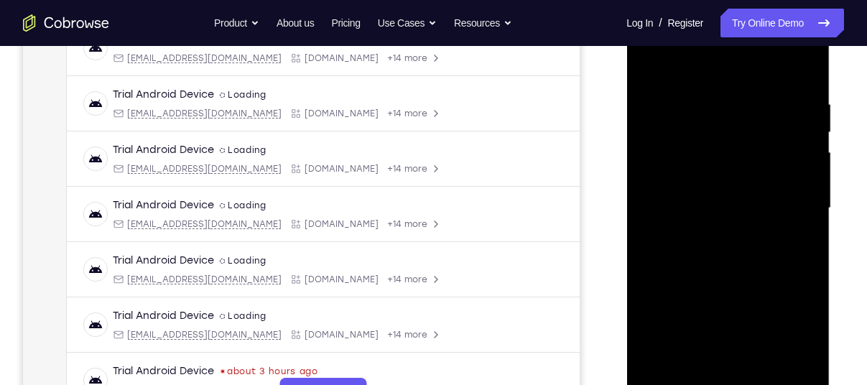
scroll to position [239, 0]
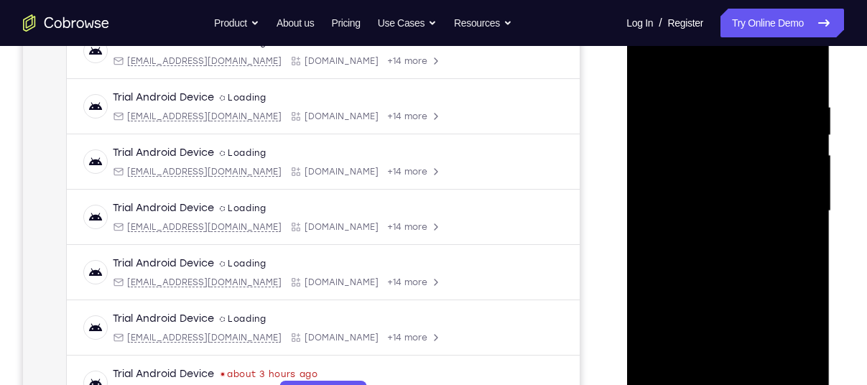
click at [688, 370] on div at bounding box center [727, 211] width 181 height 402
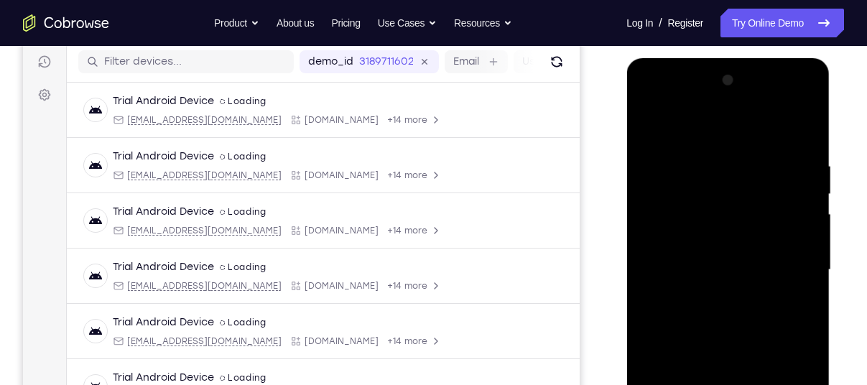
scroll to position [175, 0]
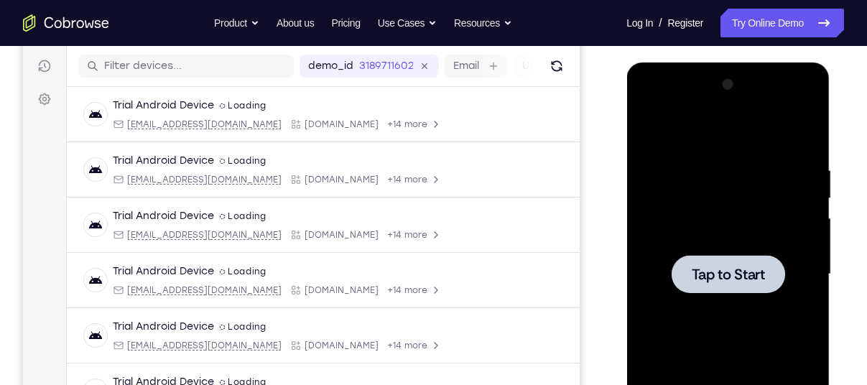
click at [606, 226] on div "Your Support Agent Your Customer Web iOS Android" at bounding box center [433, 228] width 821 height 531
click at [719, 284] on div at bounding box center [728, 274] width 114 height 38
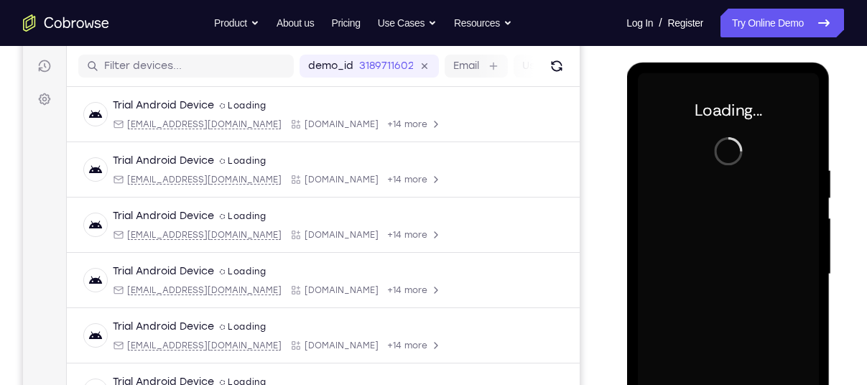
click at [591, 218] on div "Your Support Agent Your Customer Web iOS Android" at bounding box center [433, 228] width 821 height 531
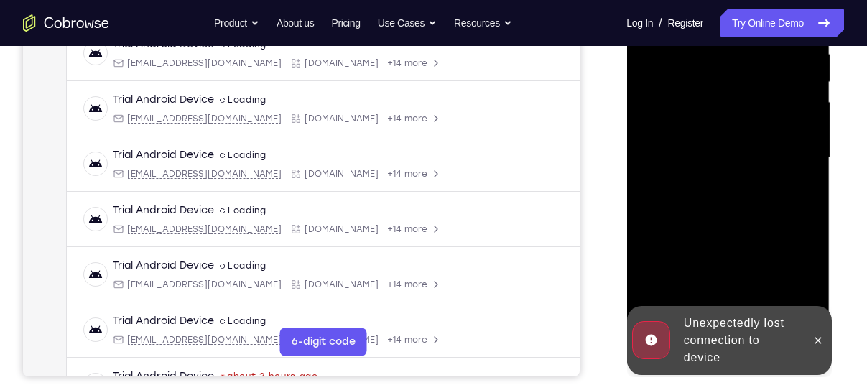
scroll to position [293, 0]
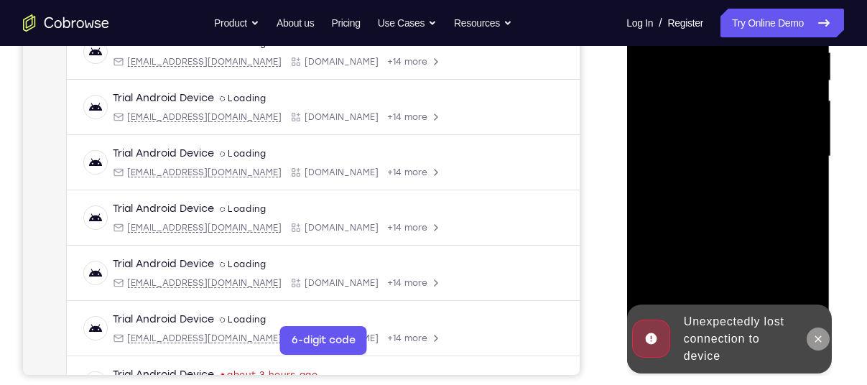
click at [819, 338] on icon at bounding box center [817, 338] width 11 height 11
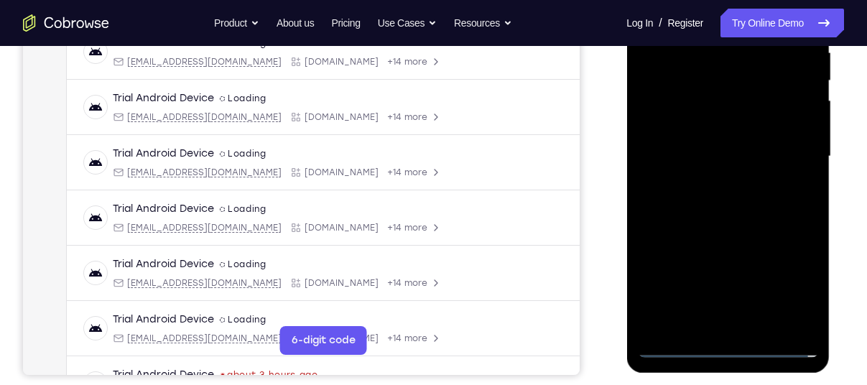
click at [742, 346] on div at bounding box center [727, 156] width 181 height 402
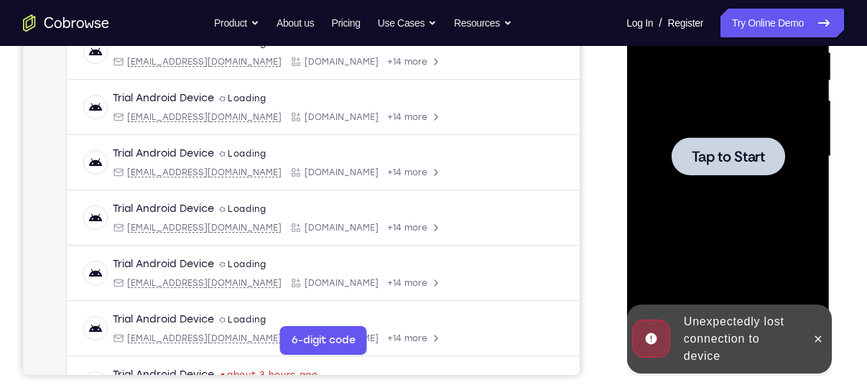
click at [732, 346] on div "Online web based iOS Simulators and Android Emulators. Run iPhone, iPad, Mobile…" at bounding box center [728, 160] width 205 height 431
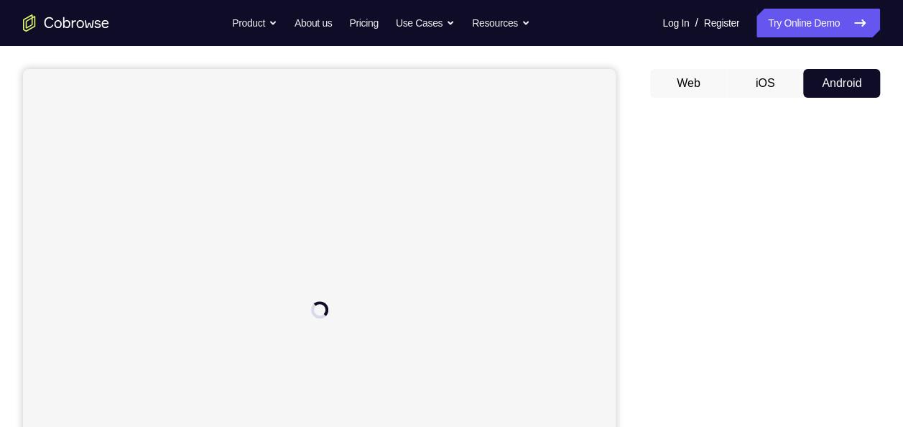
scroll to position [116, 0]
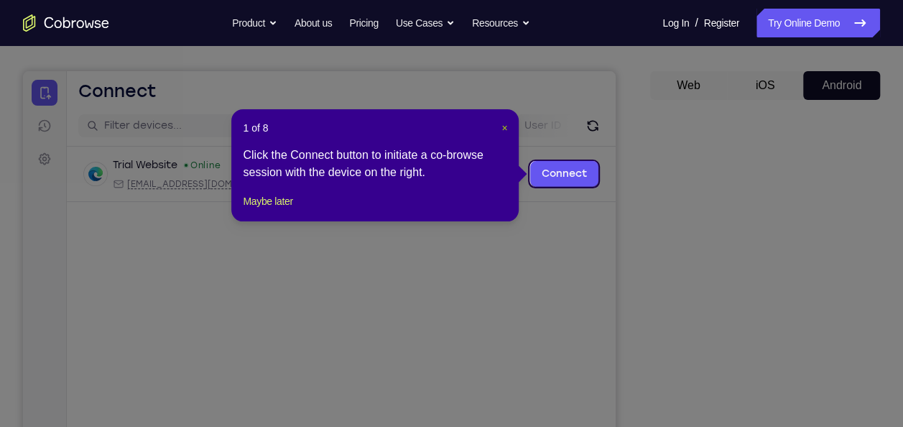
click at [504, 131] on span "×" at bounding box center [504, 127] width 6 height 11
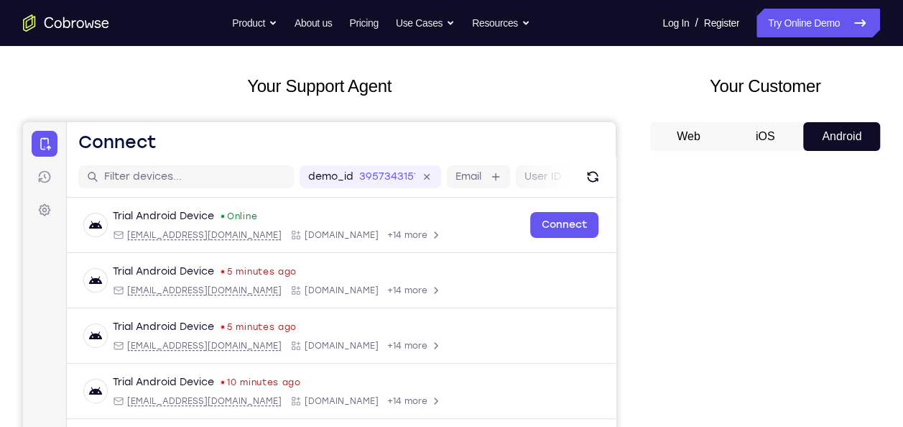
scroll to position [68, 0]
